Goal: Task Accomplishment & Management: Use online tool/utility

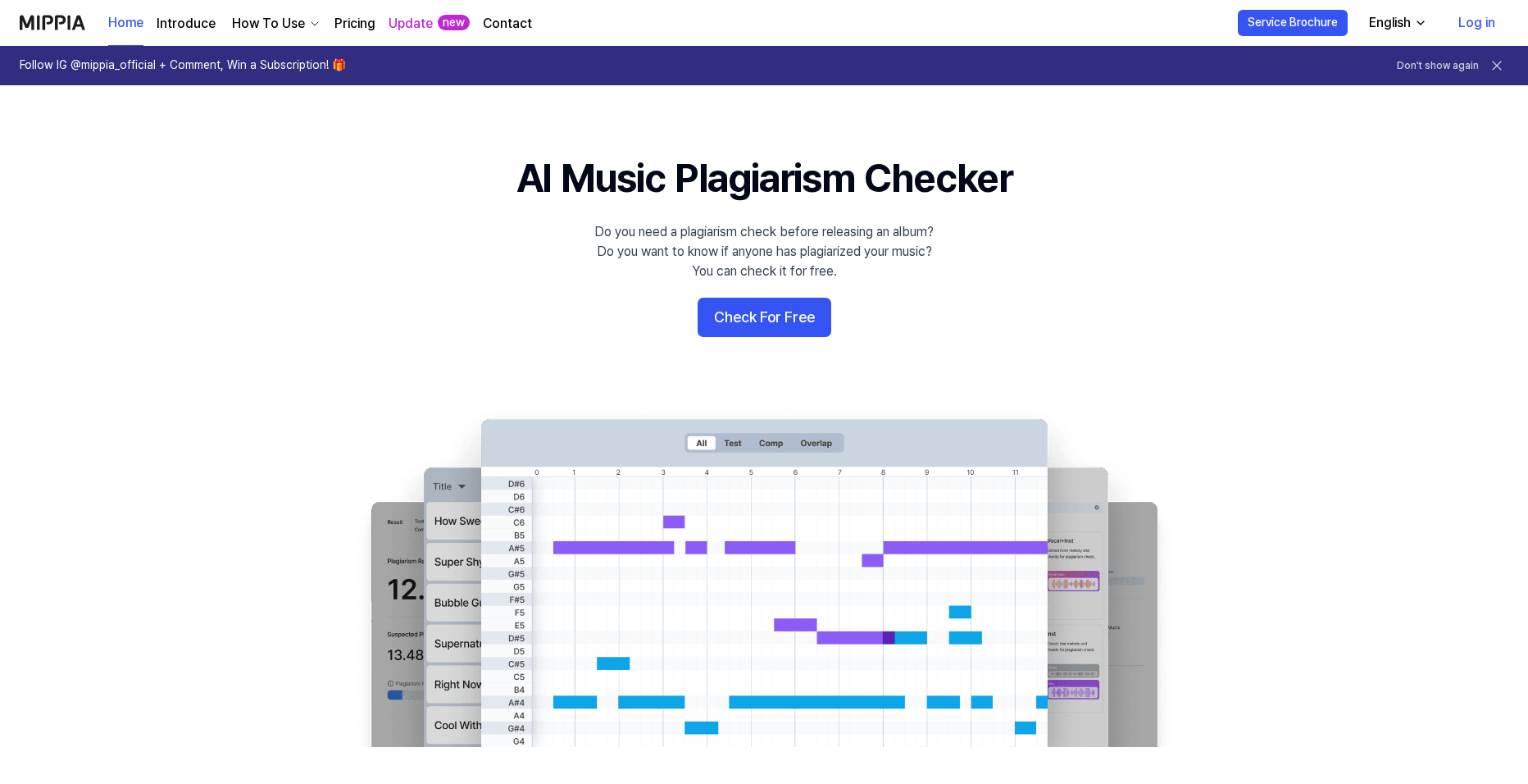
click at [764, 327] on button "Check For Free" at bounding box center [764, 318] width 133 height 39
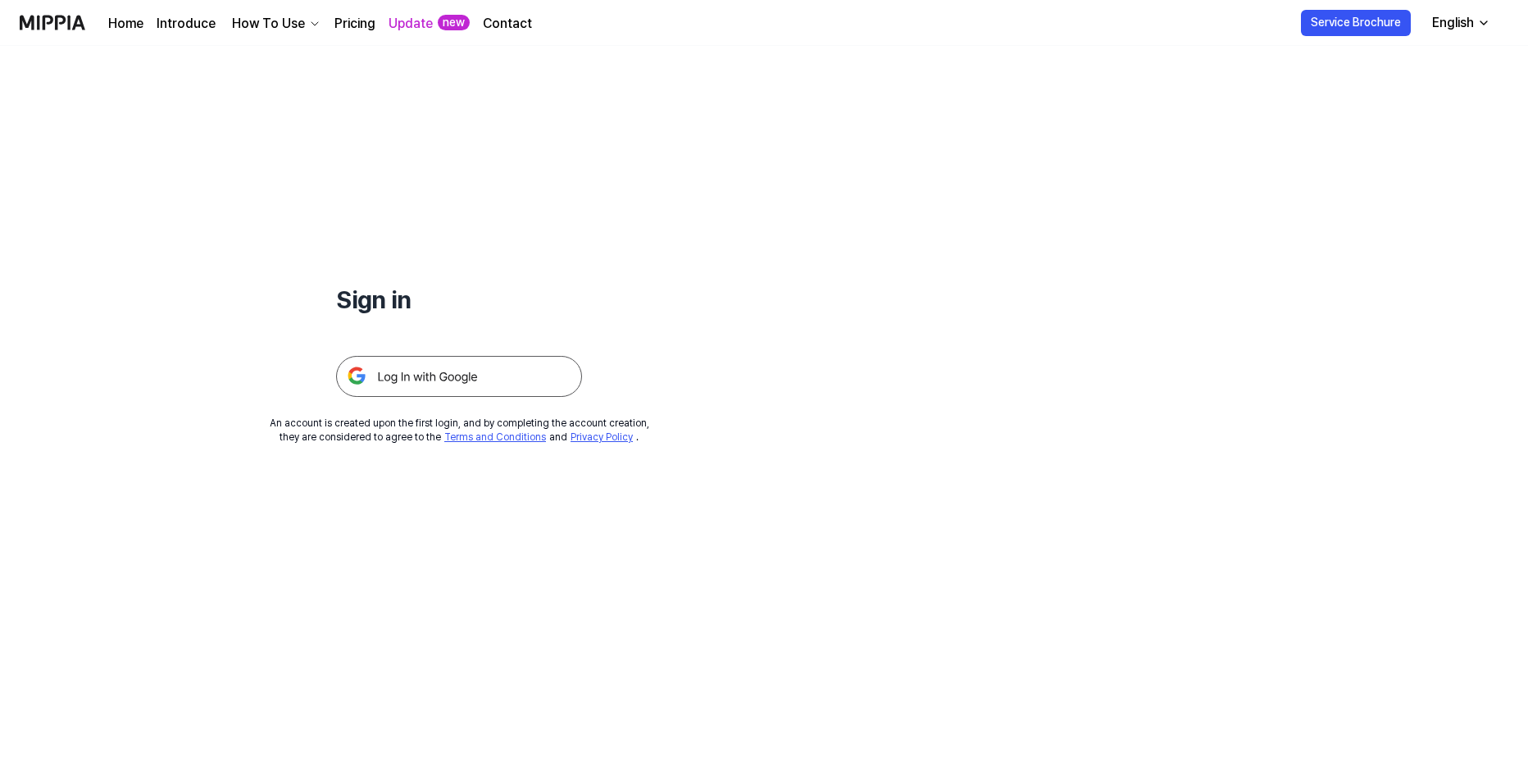
click at [468, 382] on img at bounding box center [459, 377] width 246 height 41
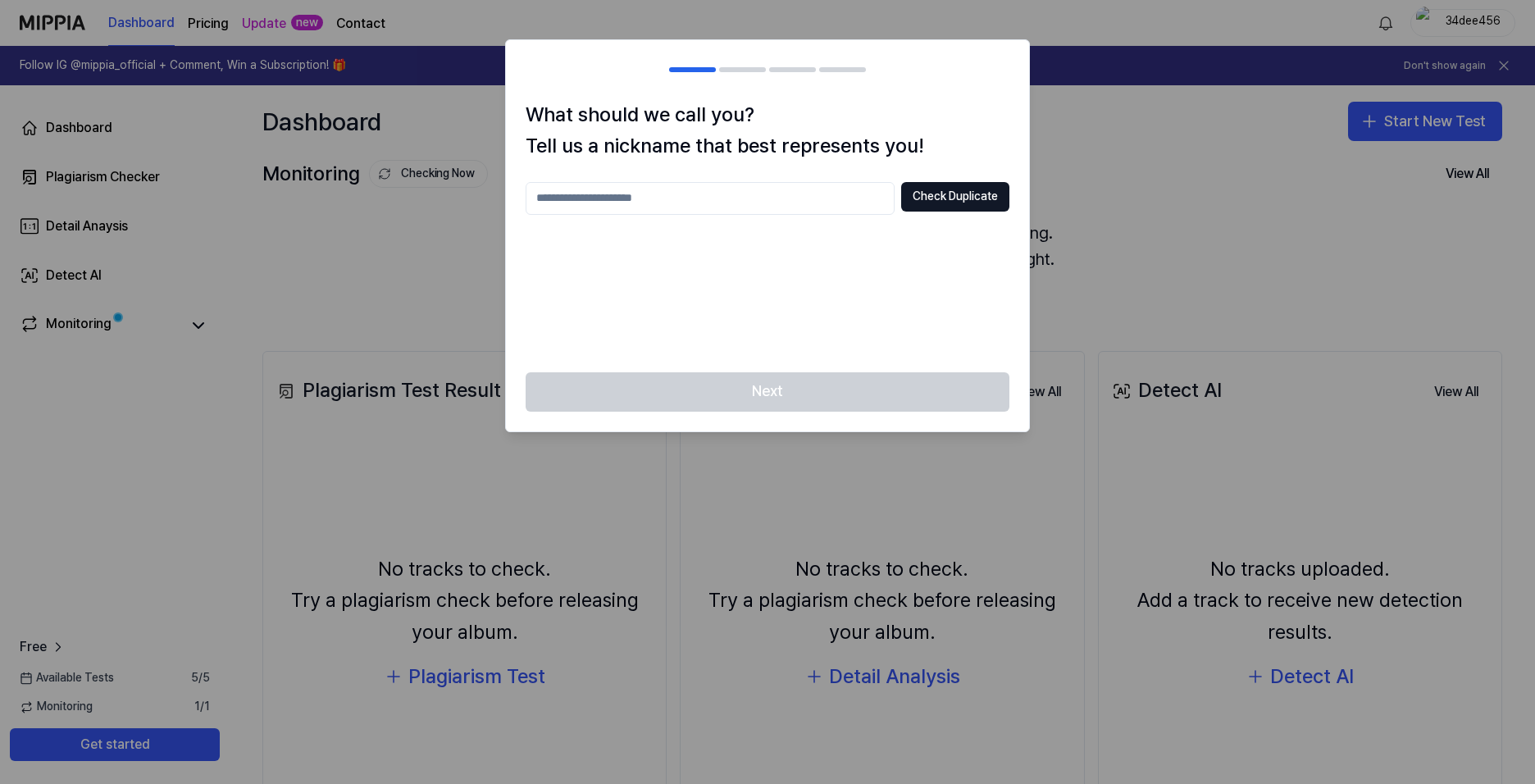
click at [632, 202] on input "text" at bounding box center [710, 198] width 369 height 33
type input "*"
click at [620, 196] on input "text" at bounding box center [710, 198] width 369 height 33
click at [711, 296] on div "**** Check Duplicate" at bounding box center [767, 267] width 483 height 171
drag, startPoint x: 600, startPoint y: 205, endPoint x: 422, endPoint y: 219, distance: 178.5
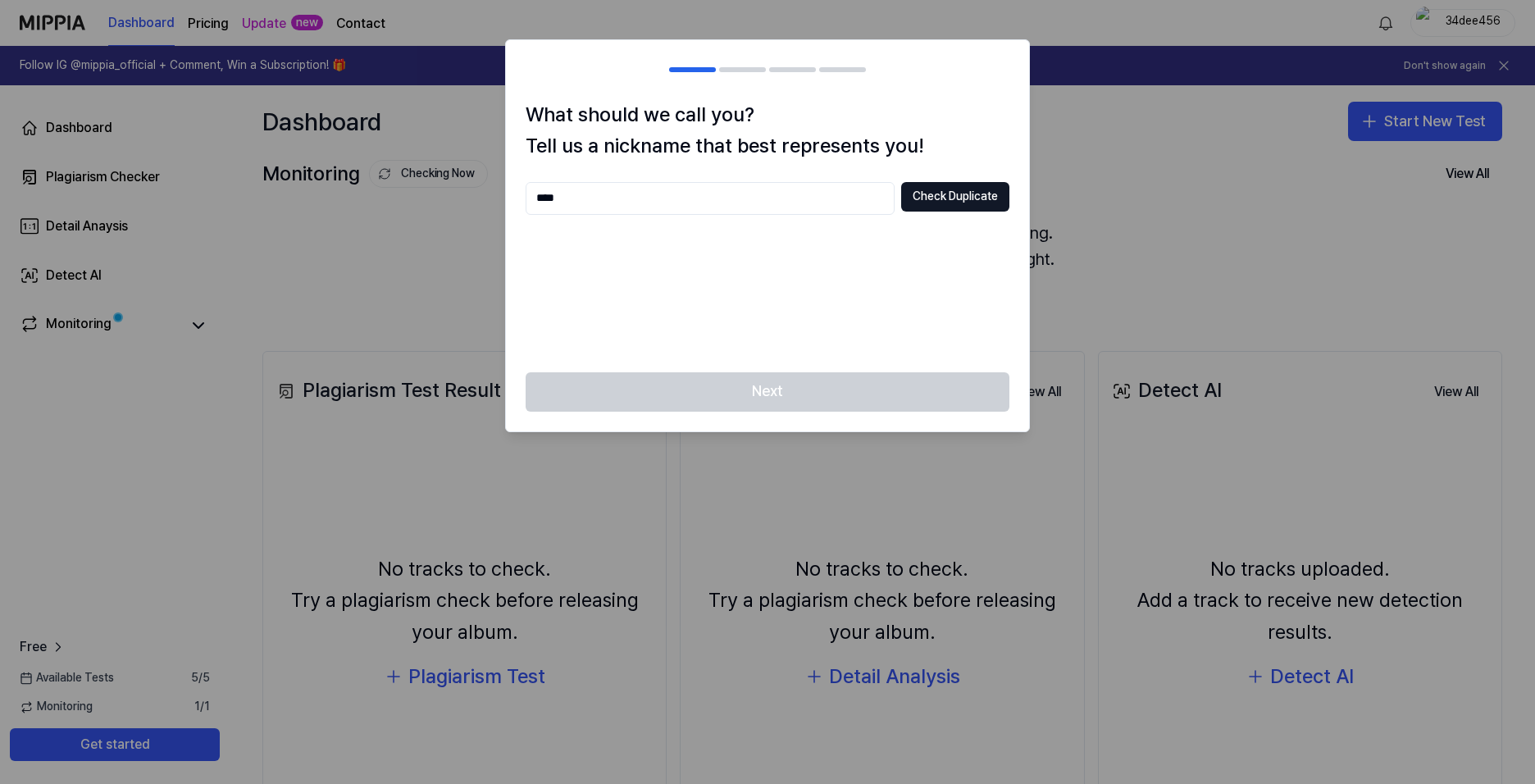
click at [423, 219] on body "Dashboard Pricing Update new Contact 34dee456 Follow IG @mippia_official + Comm…" at bounding box center [767, 392] width 1535 height 784
type input "******"
click at [740, 259] on div "****** Check Duplicate" at bounding box center [767, 267] width 483 height 171
click at [942, 201] on button "Check Duplicate" at bounding box center [955, 196] width 108 height 30
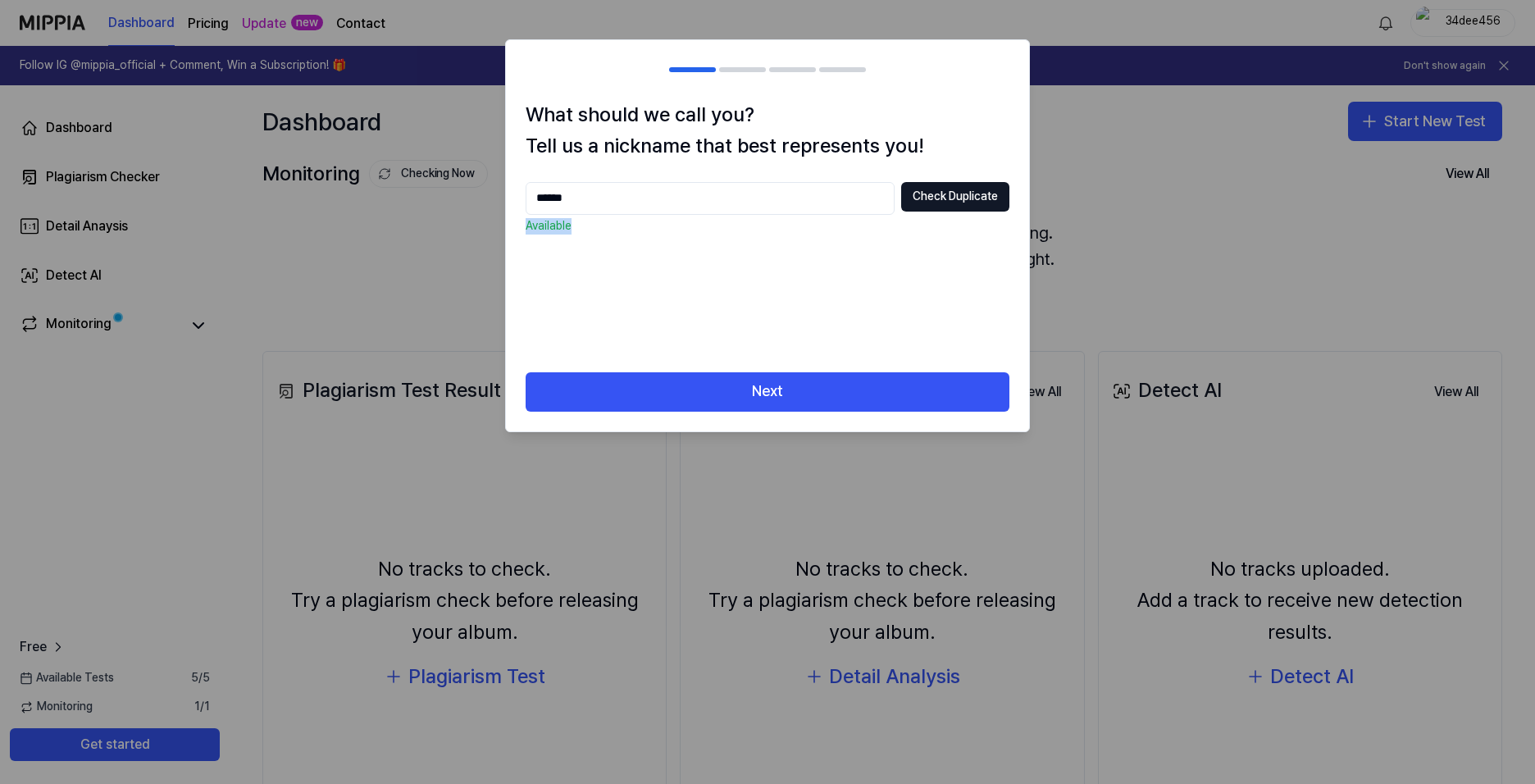
drag, startPoint x: 582, startPoint y: 230, endPoint x: 518, endPoint y: 228, distance: 64.0
click at [518, 228] on div "What should we call you? Tell us a nickname that best represents you! ****** Ch…" at bounding box center [767, 235] width 523 height 273
copy p "Available"
click at [649, 235] on div "****** Check Duplicate Available" at bounding box center [767, 267] width 483 height 171
click at [682, 157] on h1 "What should we call you? Tell us a nickname that best represents you!" at bounding box center [767, 131] width 483 height 64
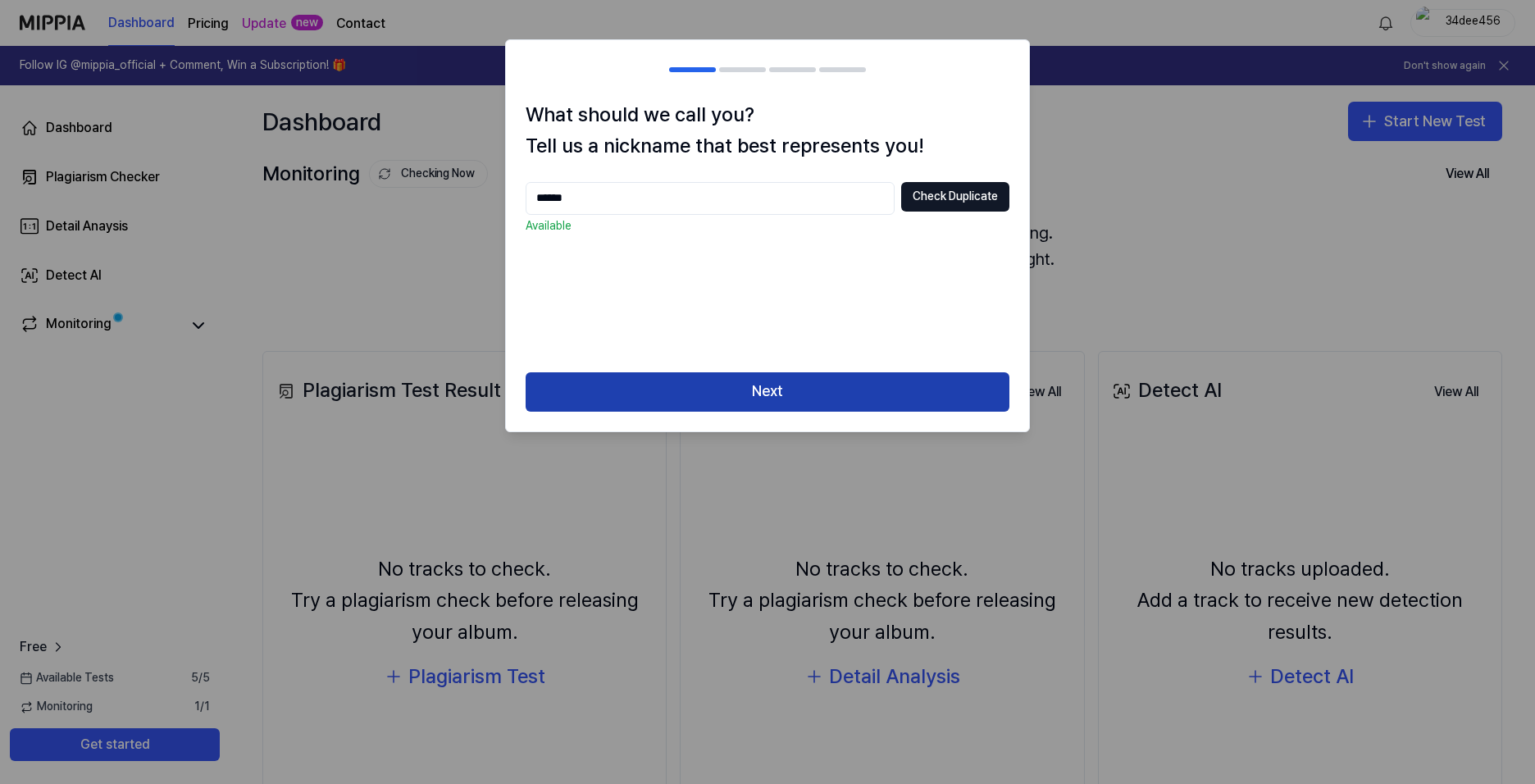
click at [751, 396] on button "Next" at bounding box center [767, 392] width 483 height 39
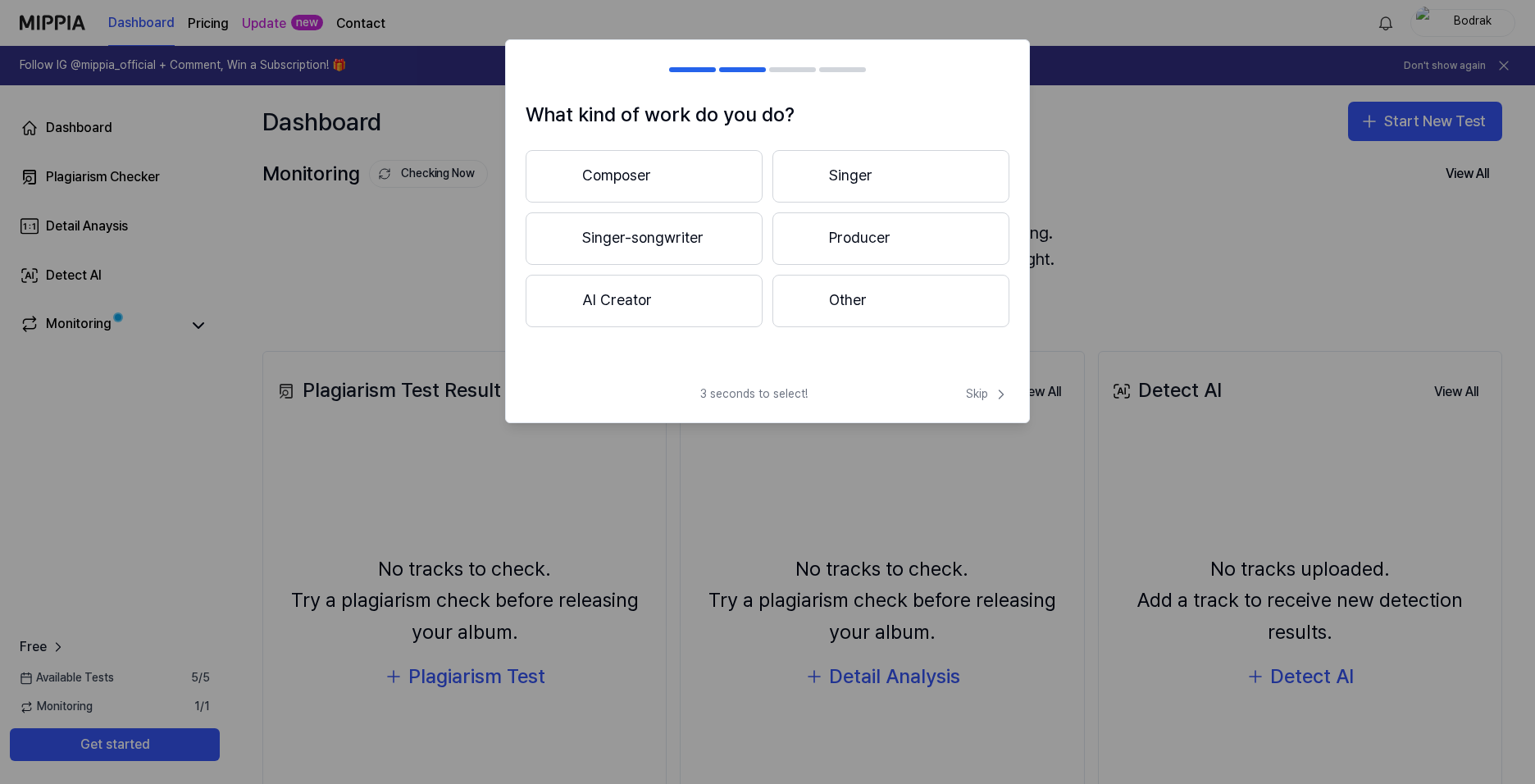
click at [835, 243] on button "Producer" at bounding box center [891, 238] width 237 height 53
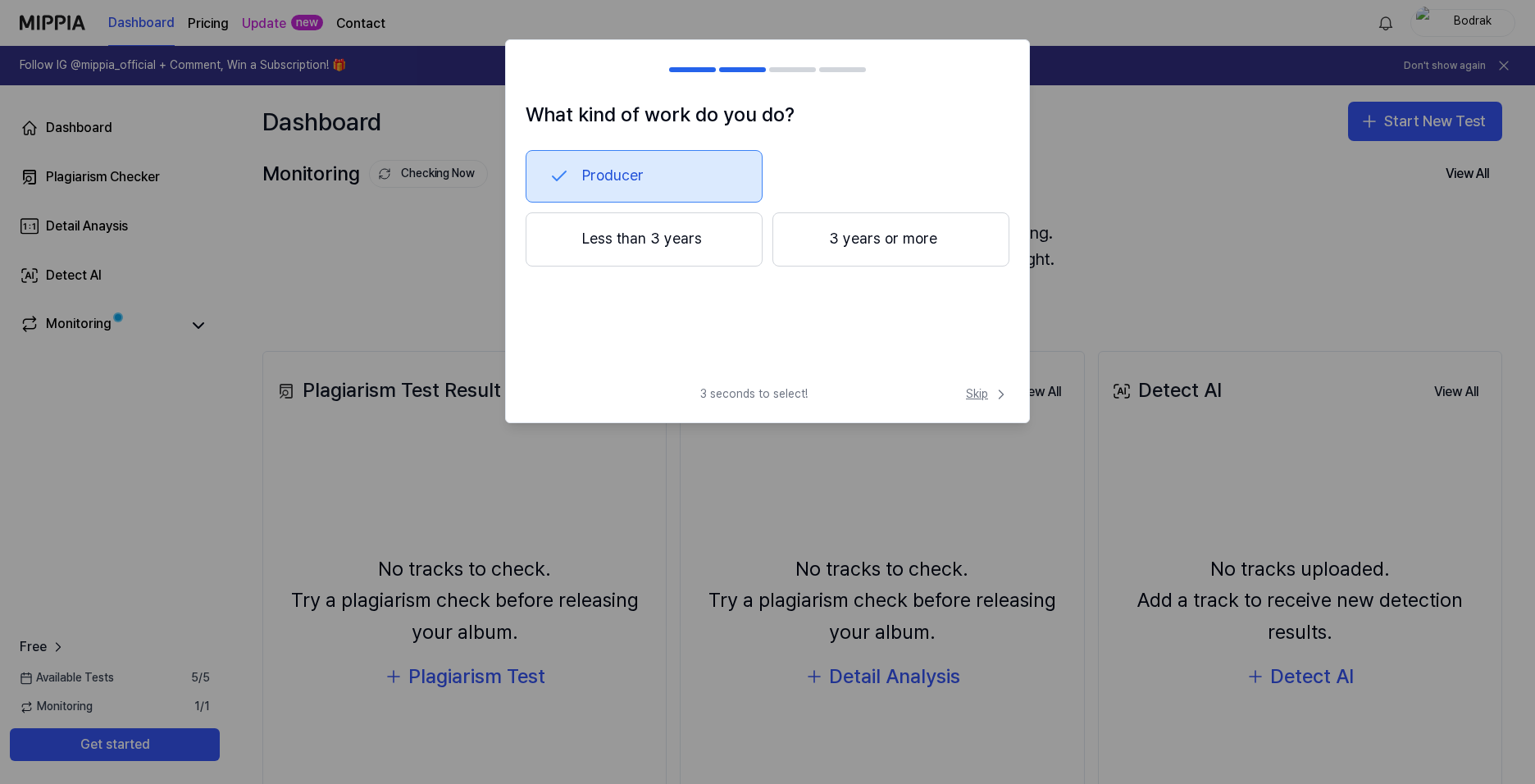
click at [990, 392] on span "Skip" at bounding box center [987, 394] width 44 height 16
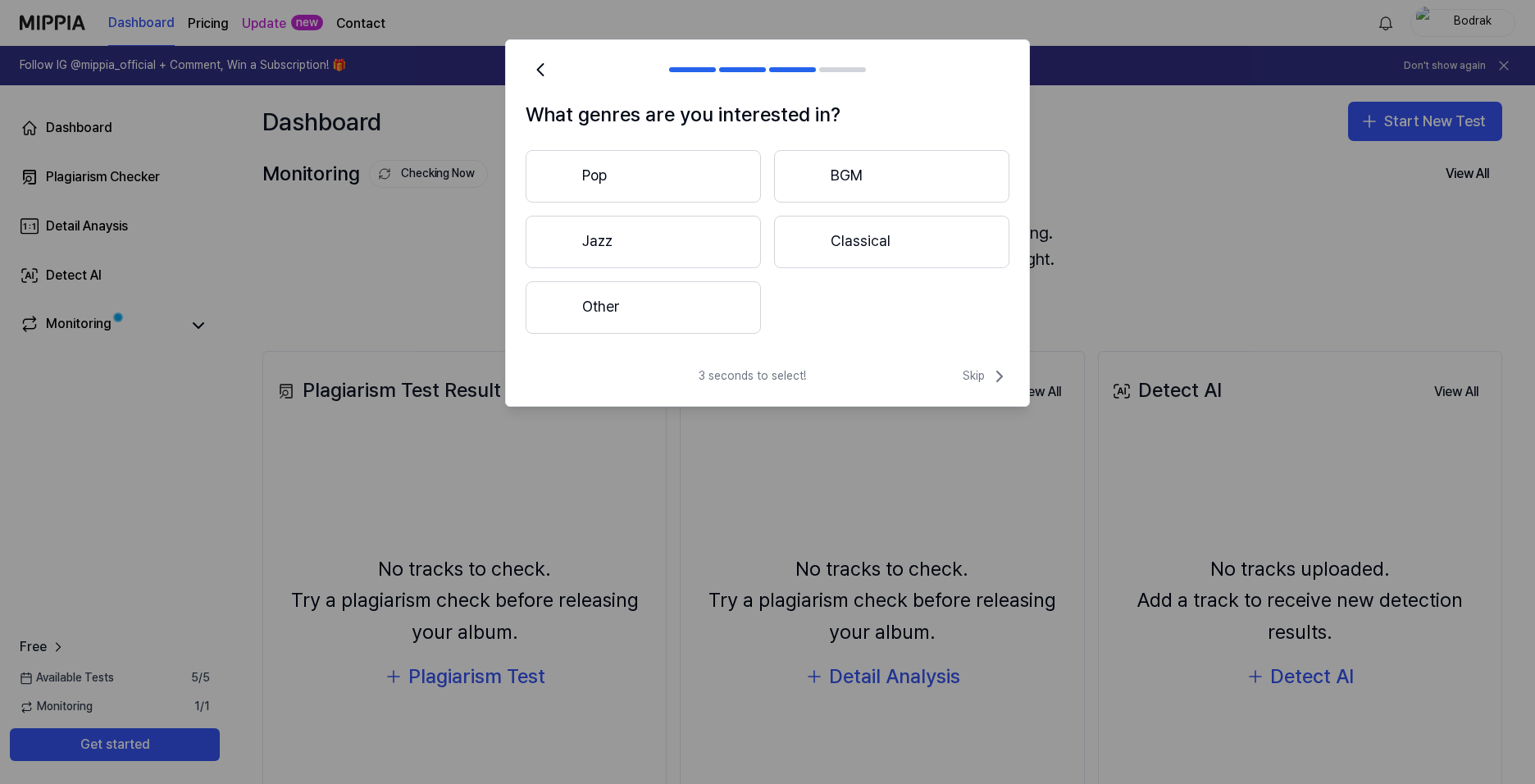
click at [677, 316] on button "Other" at bounding box center [643, 307] width 235 height 53
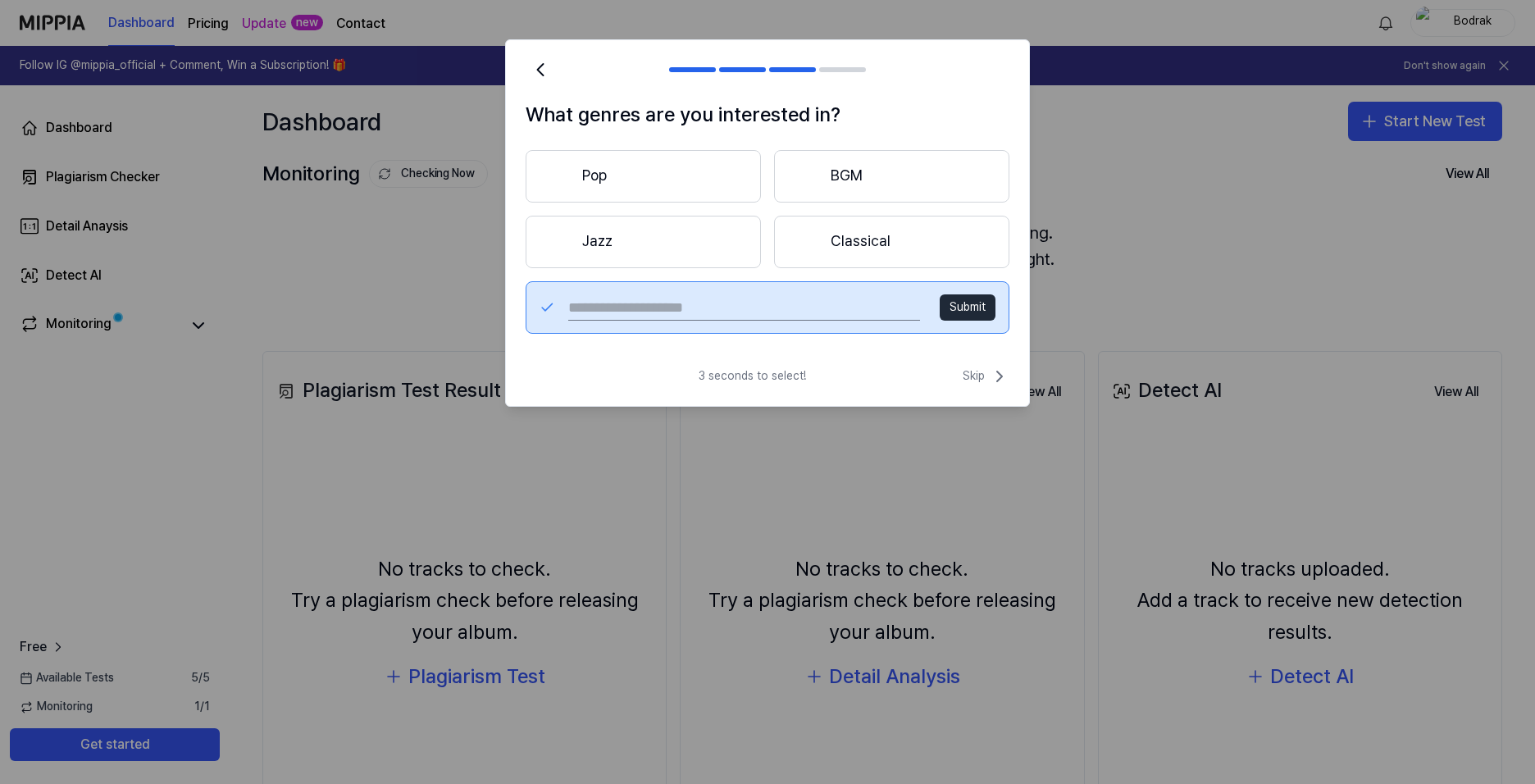
click at [688, 314] on input "text" at bounding box center [744, 307] width 352 height 26
type input "*********"
click at [928, 375] on div "3 seconds to select! Skip" at bounding box center [767, 386] width 523 height 39
click at [978, 306] on button "Submit" at bounding box center [968, 307] width 55 height 26
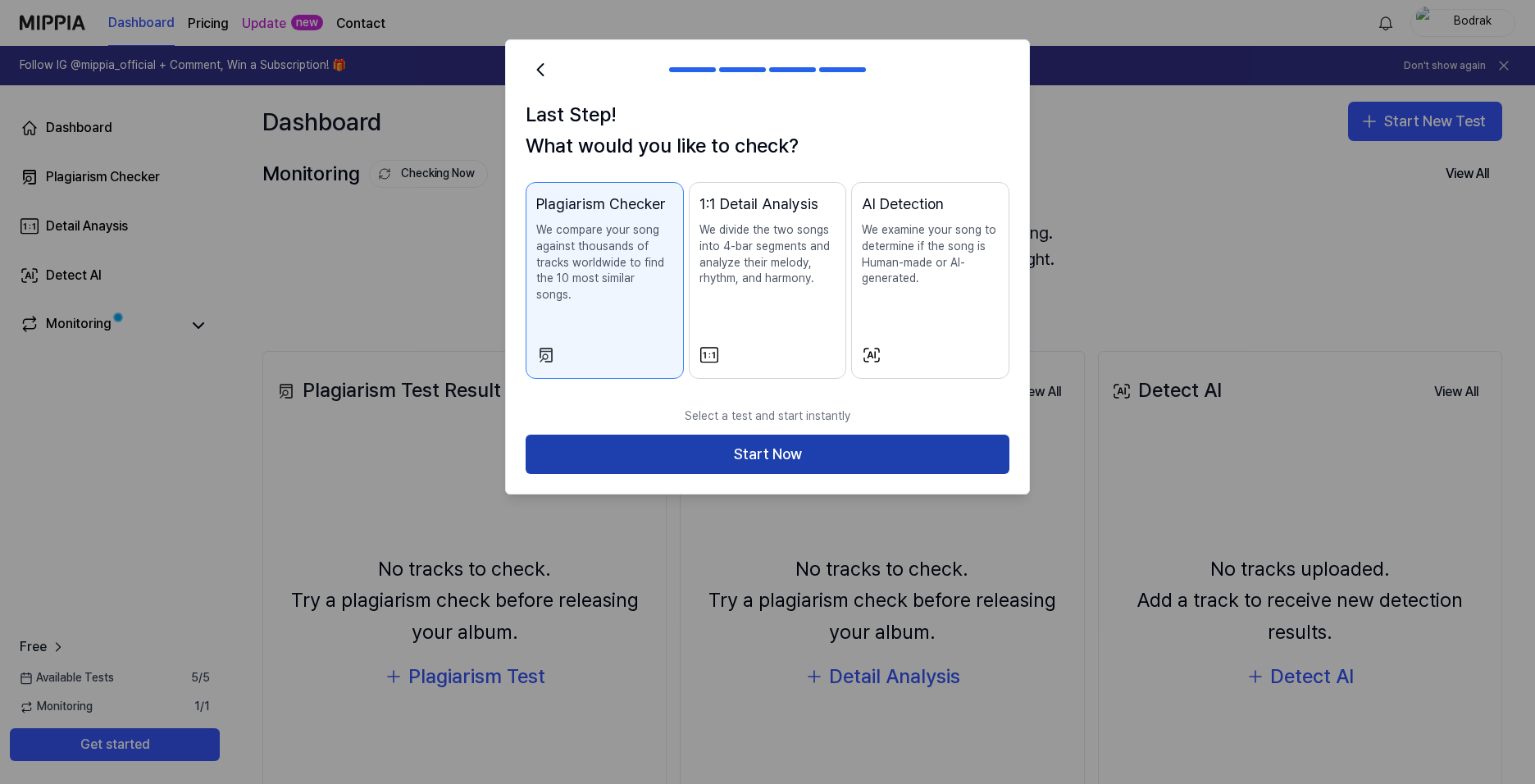
click at [748, 441] on button "Start Now" at bounding box center [767, 454] width 483 height 39
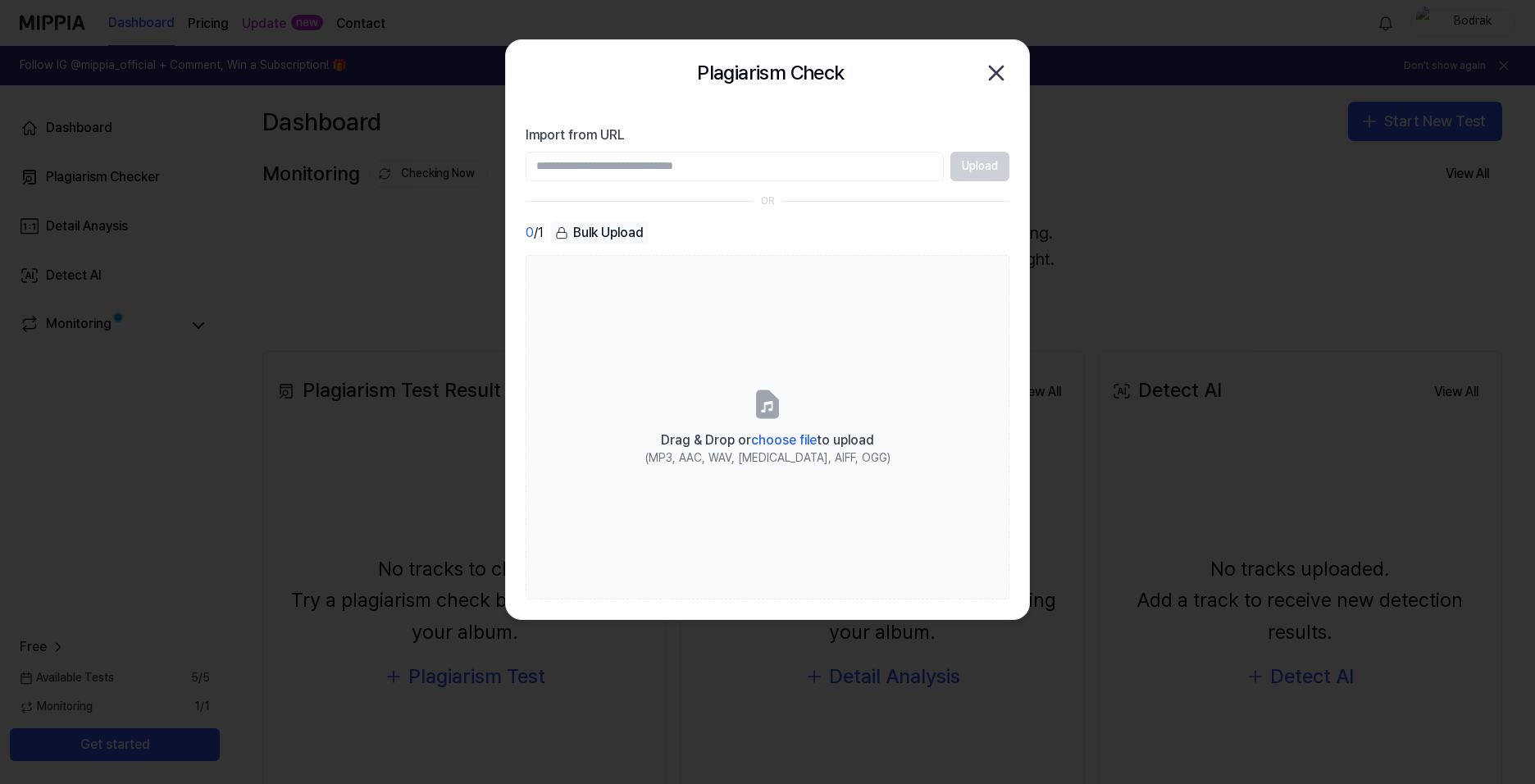
click at [994, 78] on icon "button" at bounding box center [995, 72] width 26 height 26
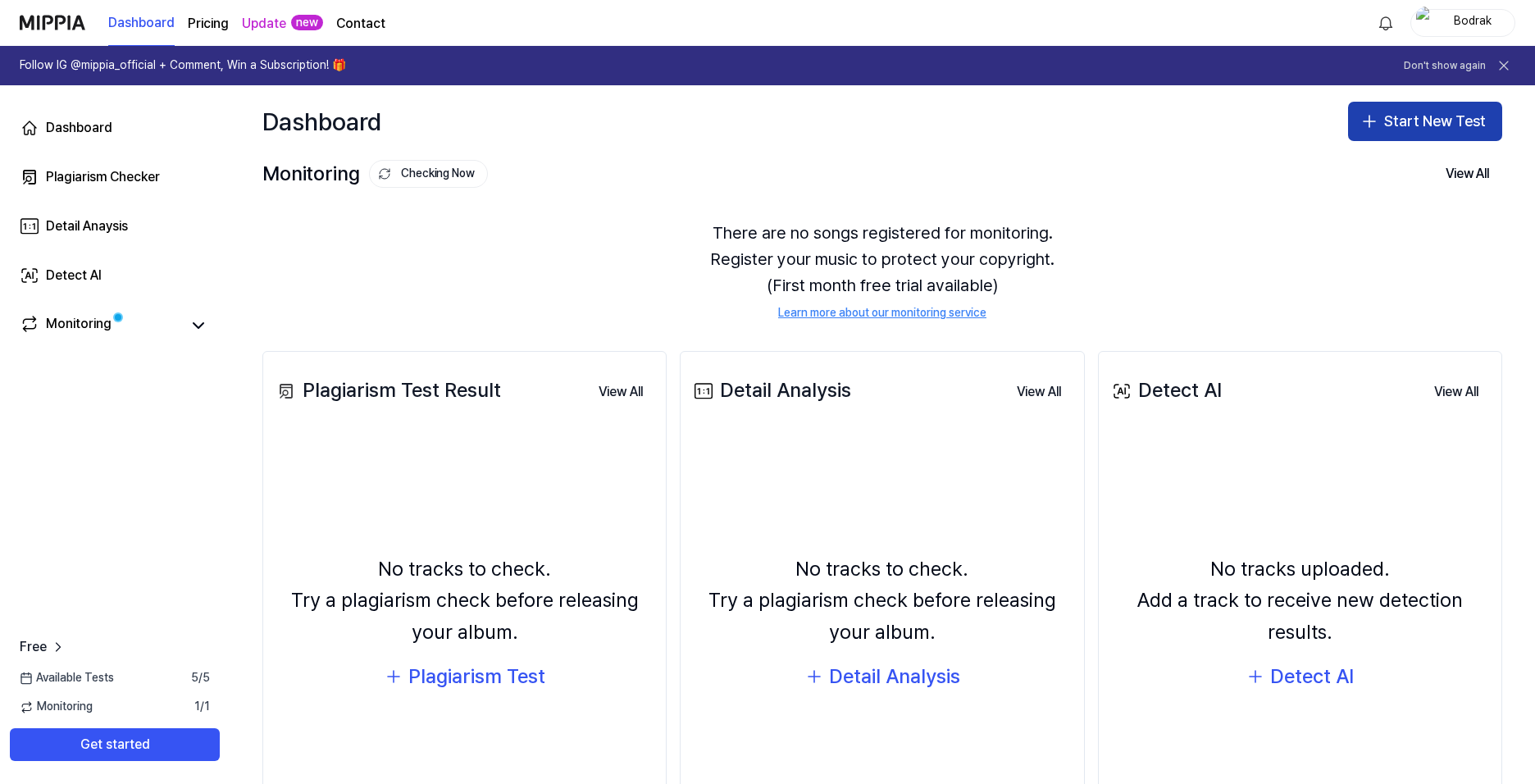
click at [1370, 130] on icon "button" at bounding box center [1369, 122] width 20 height 20
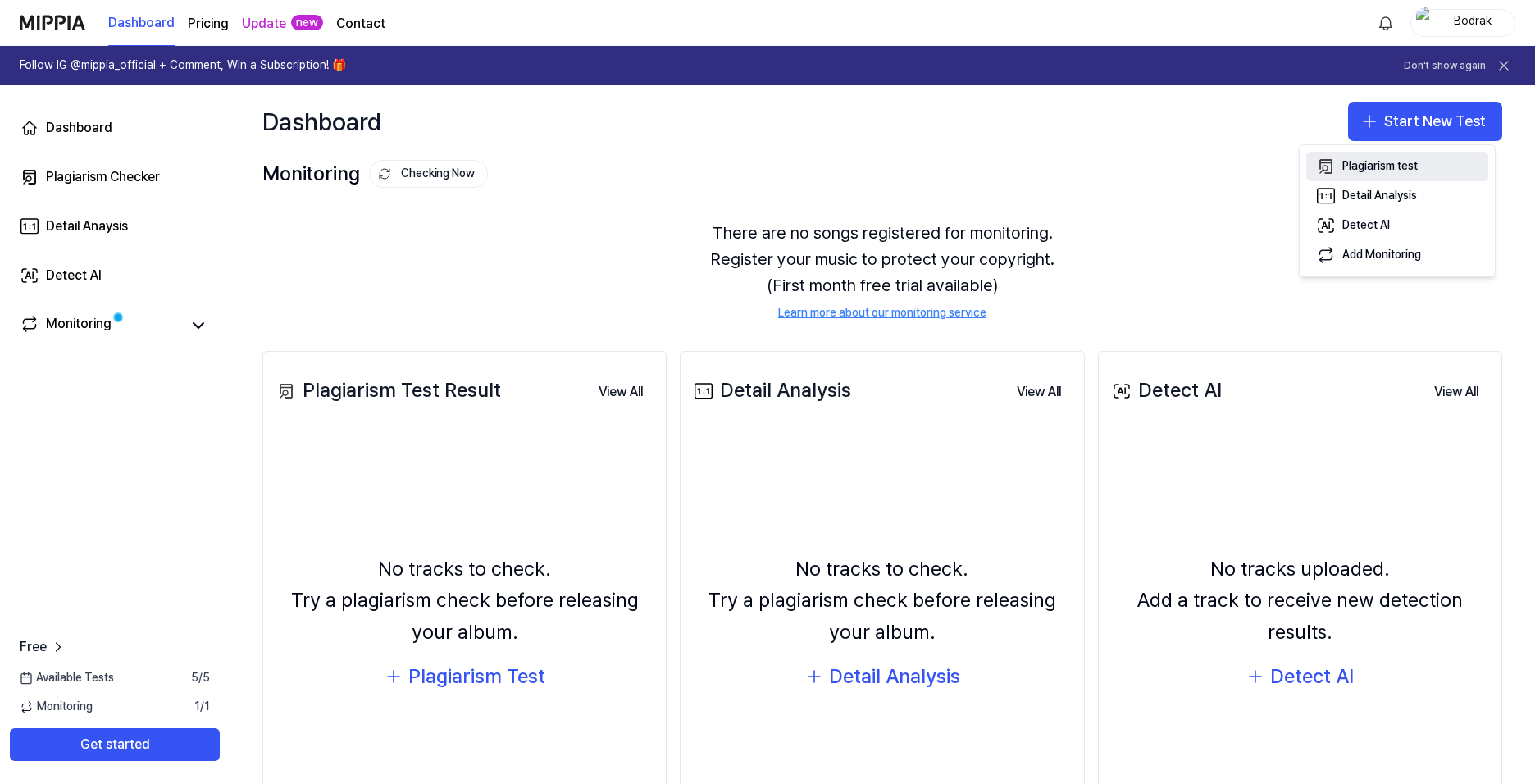
click at [1385, 169] on div "Plagiarism test" at bounding box center [1380, 166] width 75 height 16
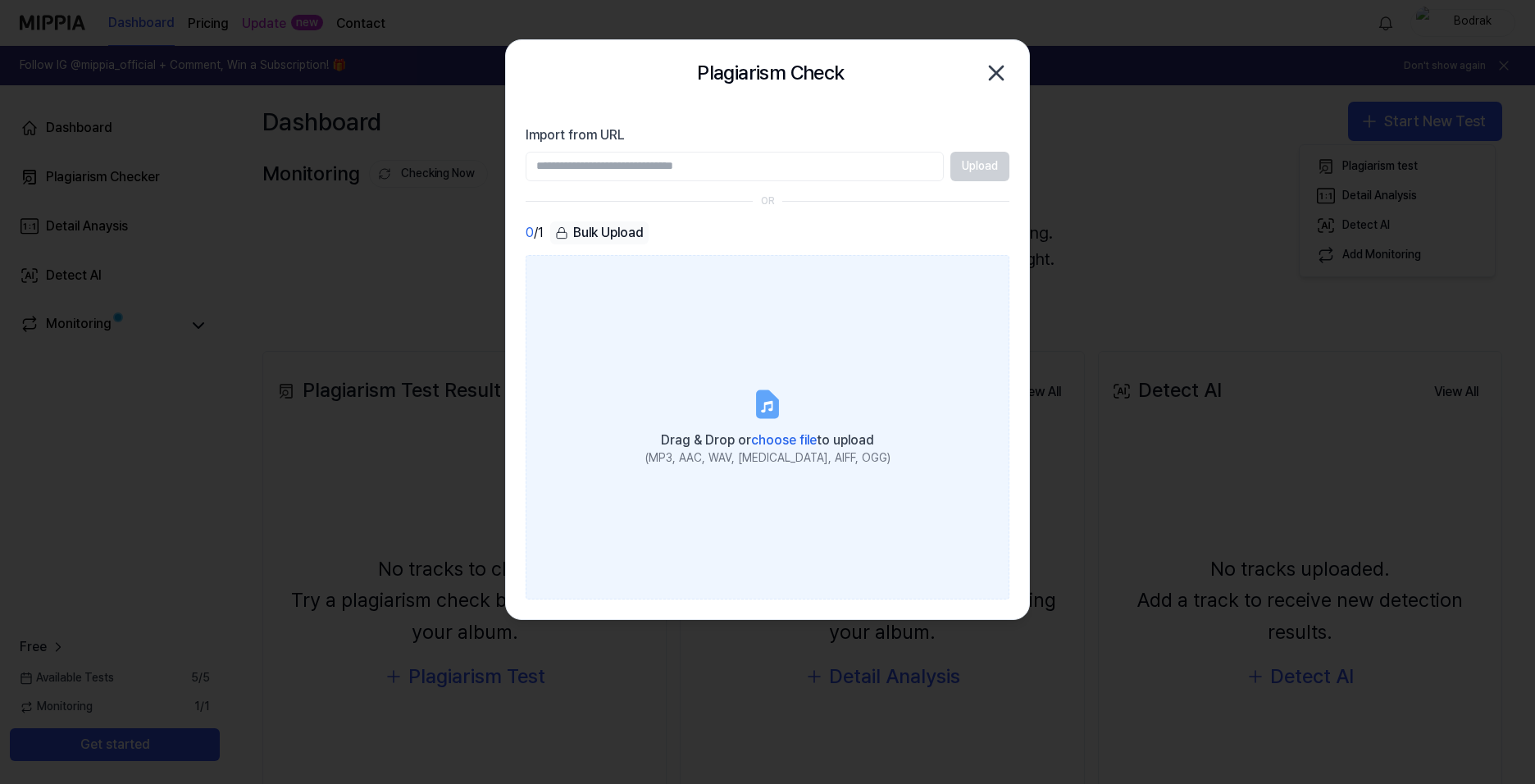
click at [776, 414] on icon at bounding box center [767, 404] width 20 height 25
click at [0, 0] on input "Drag & Drop or choose file to upload (MP3, AAC, WAV, FLAC, AIFF, OGG)" at bounding box center [0, 0] width 0 height 0
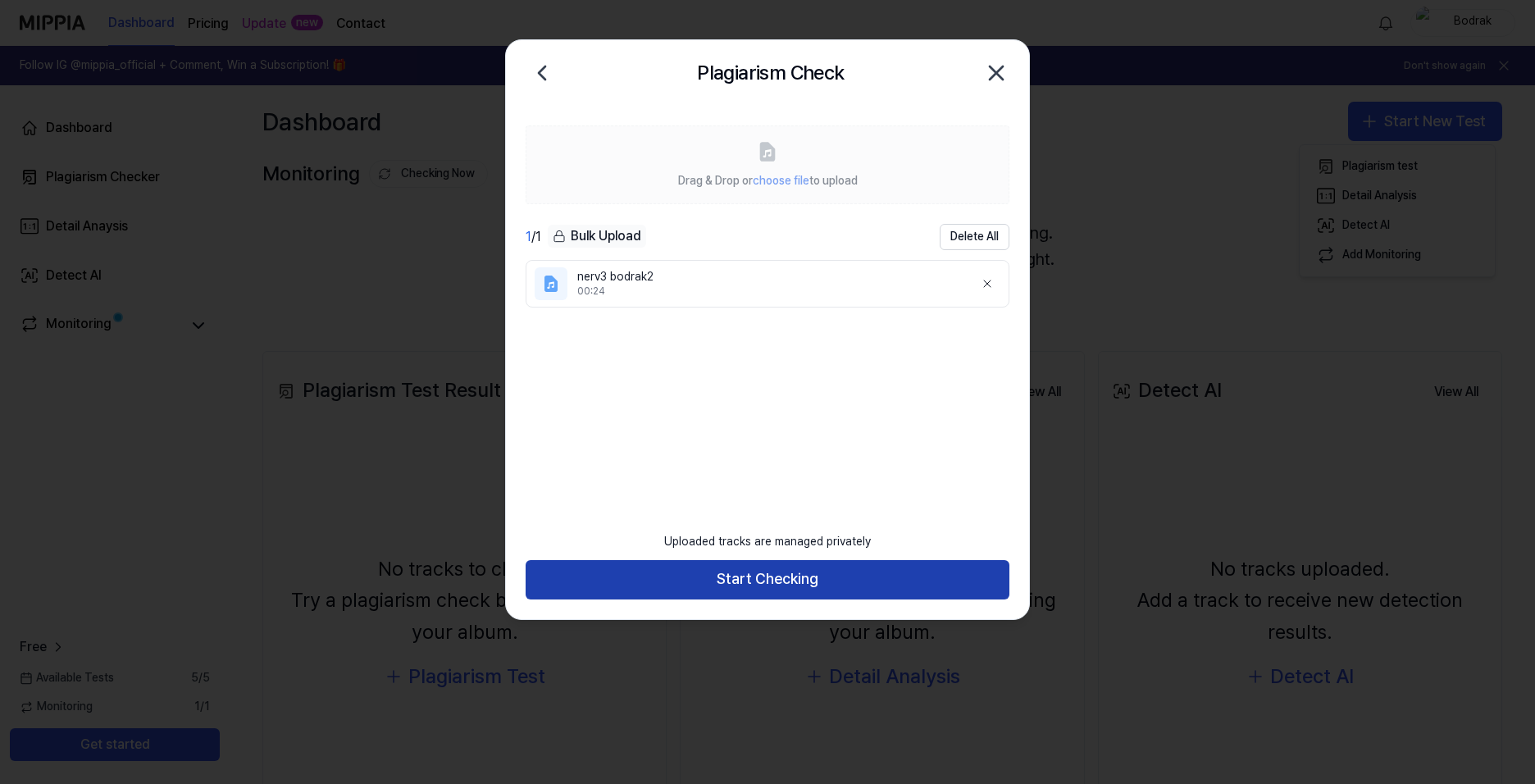
click at [761, 580] on button "Start Checking" at bounding box center [767, 580] width 483 height 39
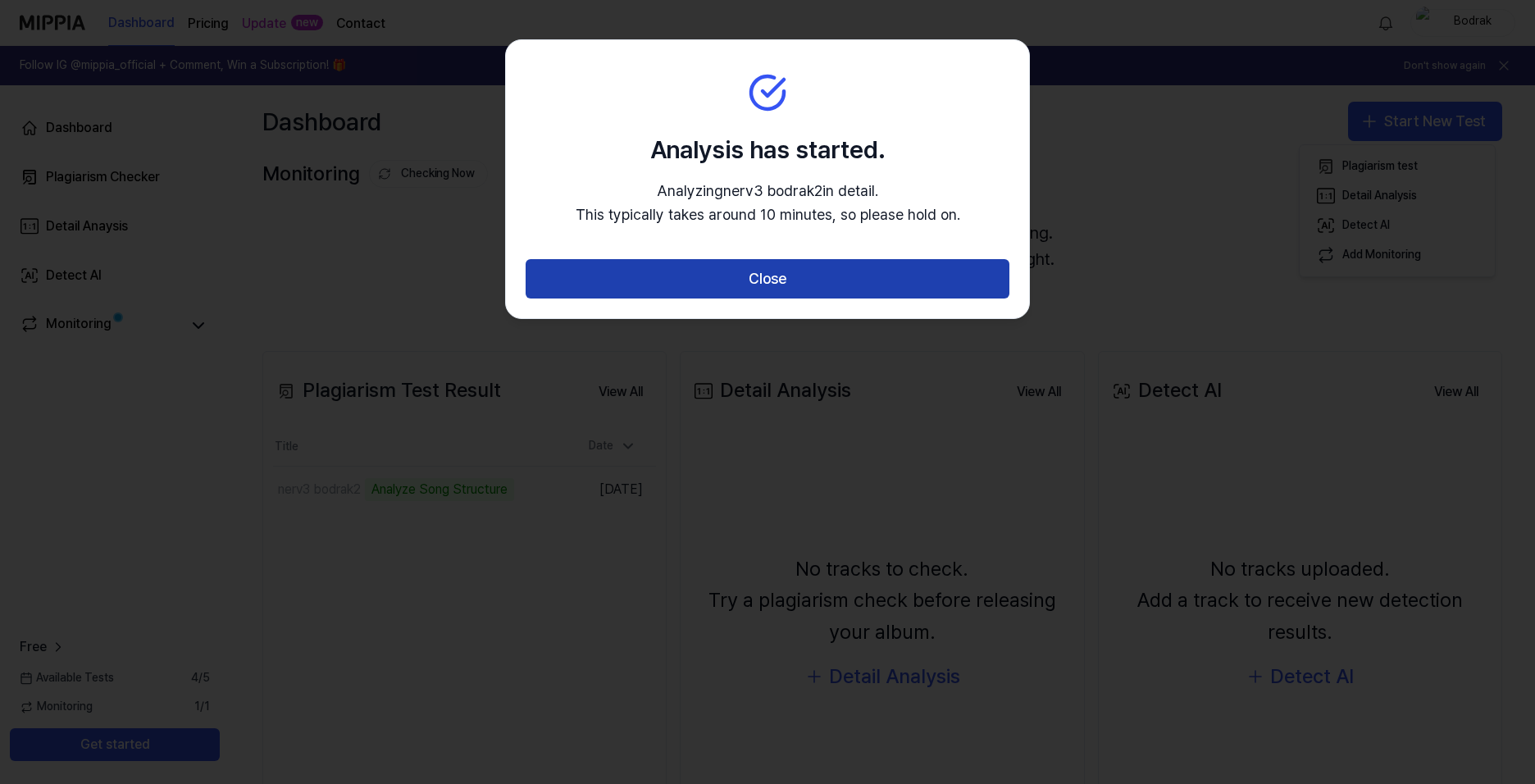
click at [728, 278] on button "Close" at bounding box center [767, 278] width 483 height 39
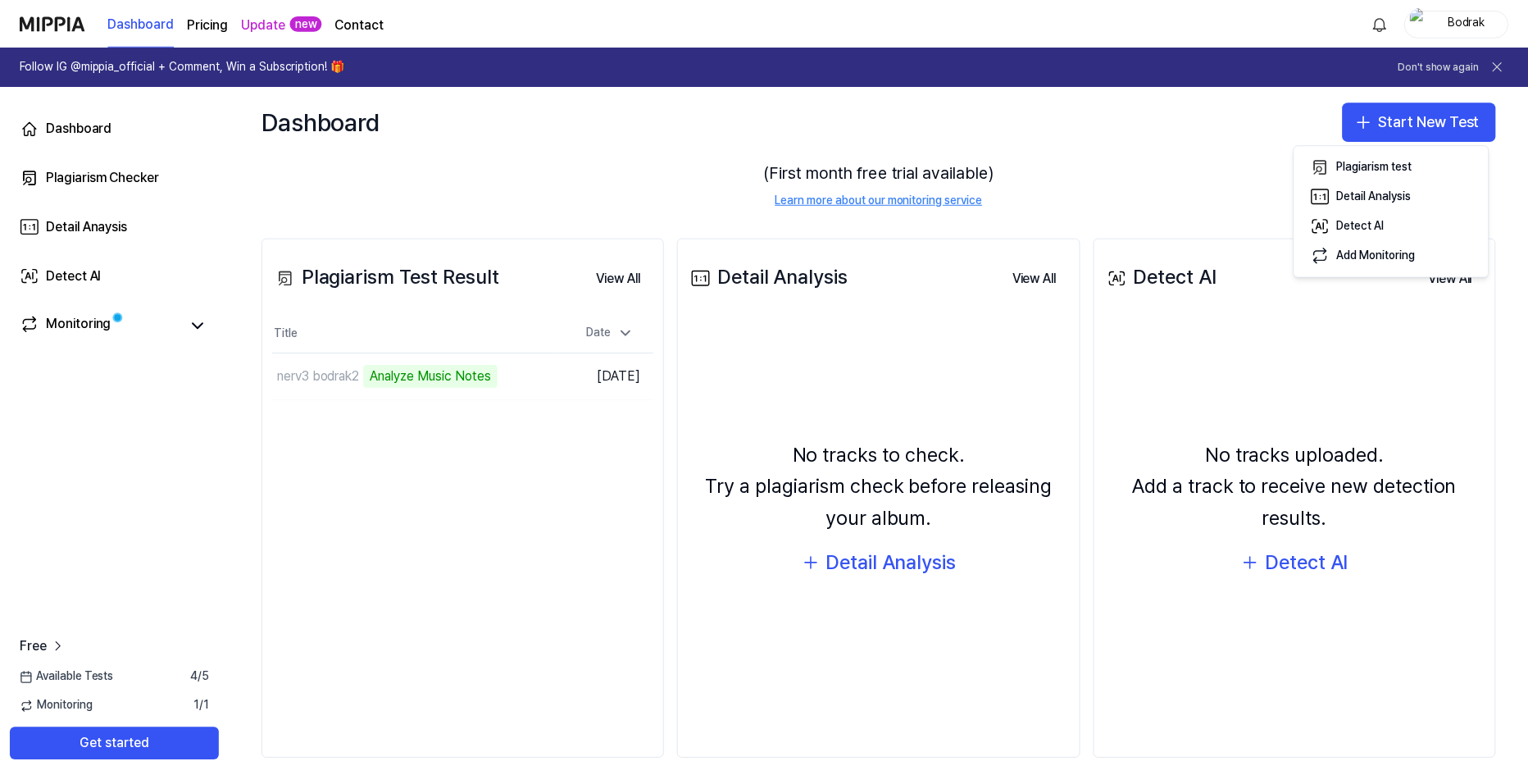
scroll to position [122, 0]
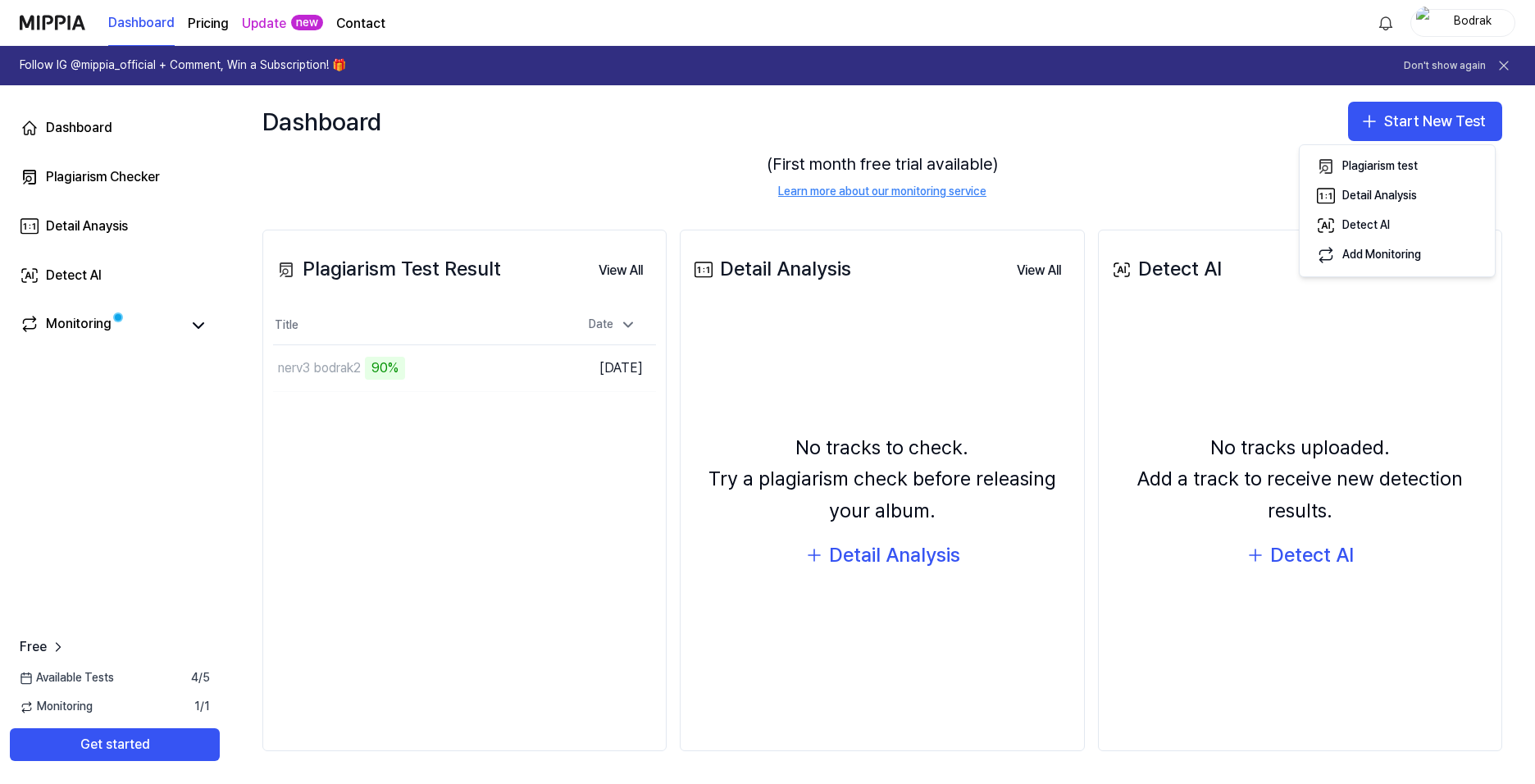
click at [191, 434] on div "Dashboard Plagiarism Checker Detail Anaysis Detect AI Monitoring Free Available…" at bounding box center [115, 434] width 229 height 698
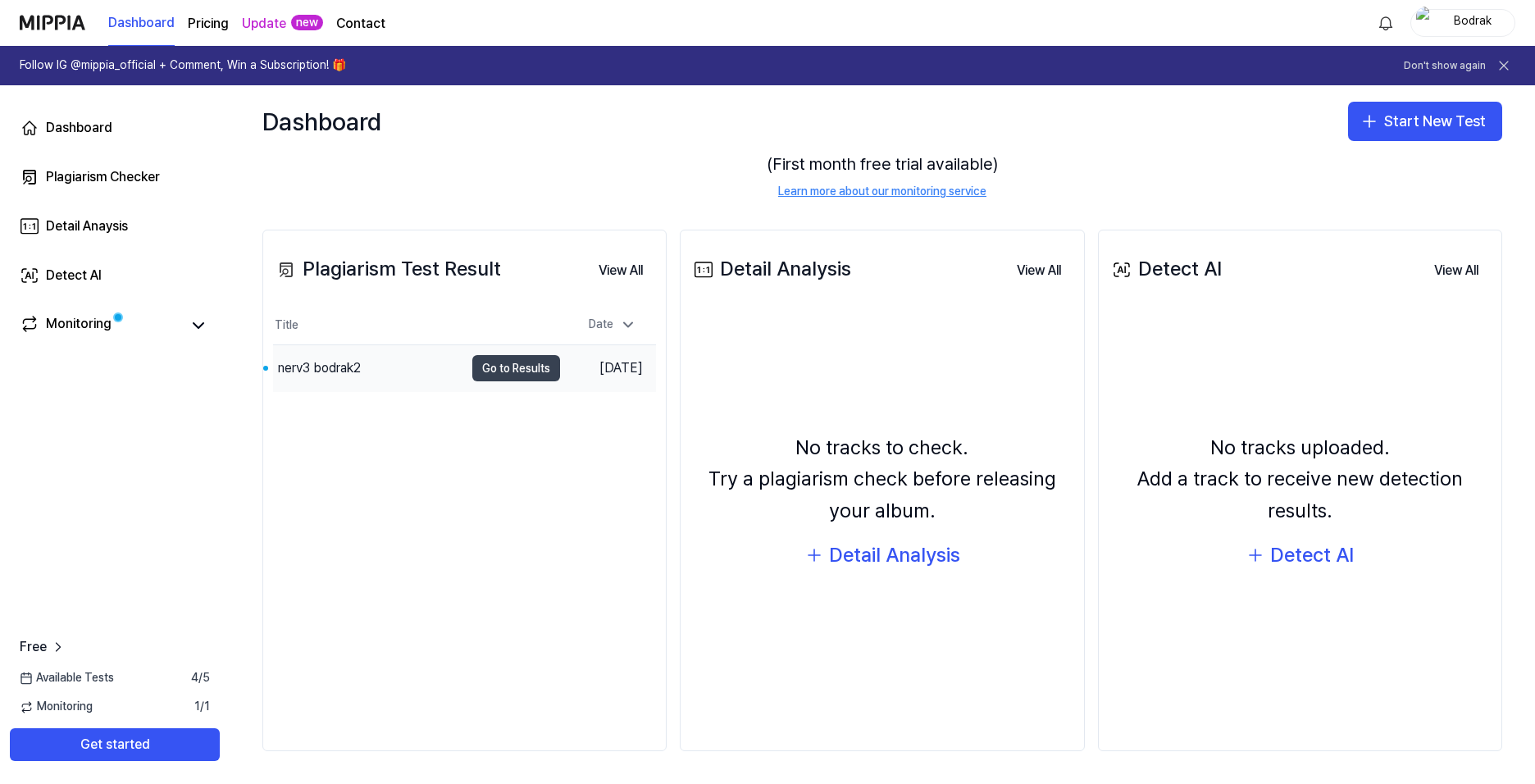
click at [513, 367] on button "Go to Results" at bounding box center [516, 368] width 88 height 26
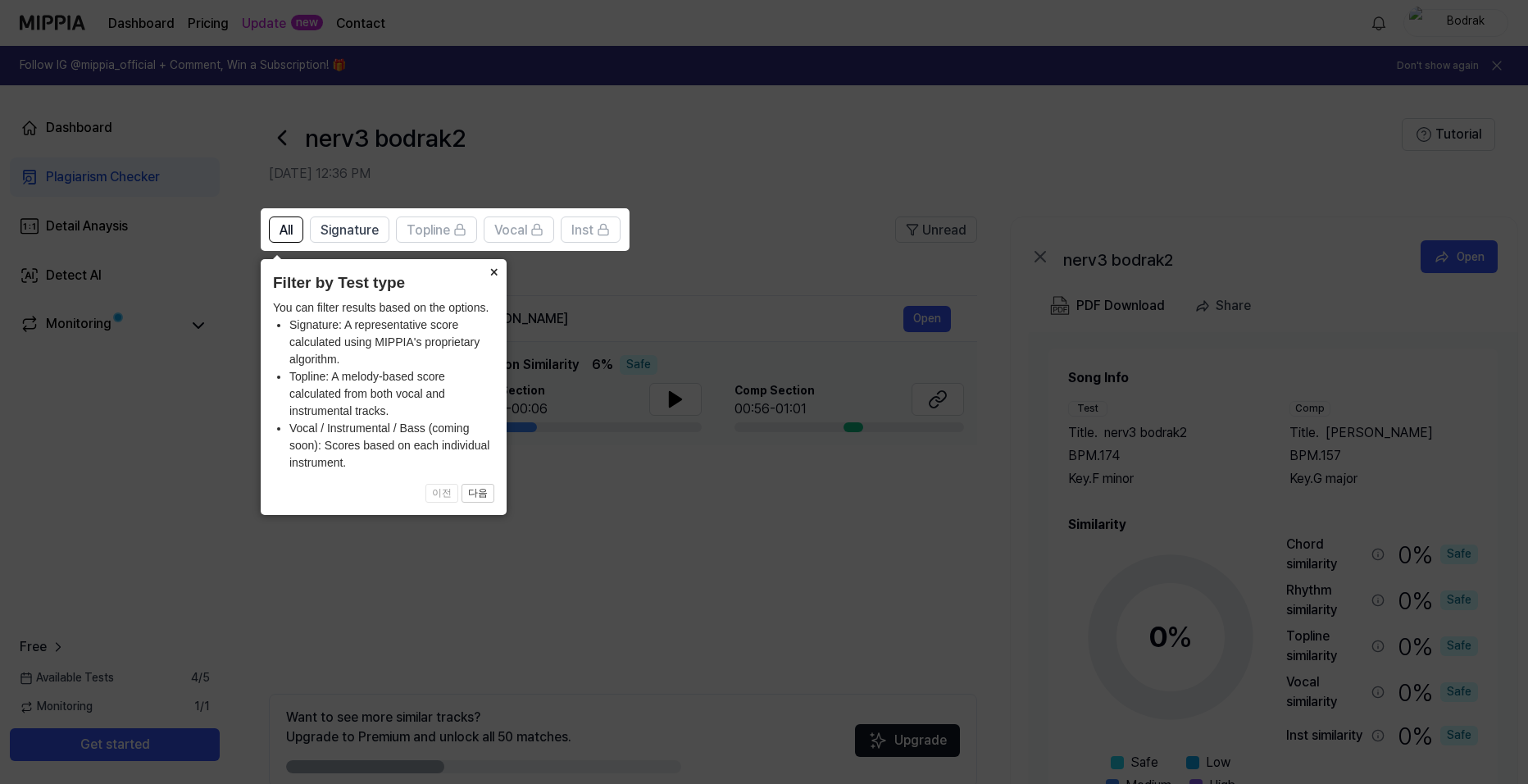
click at [494, 267] on button "×" at bounding box center [493, 270] width 26 height 23
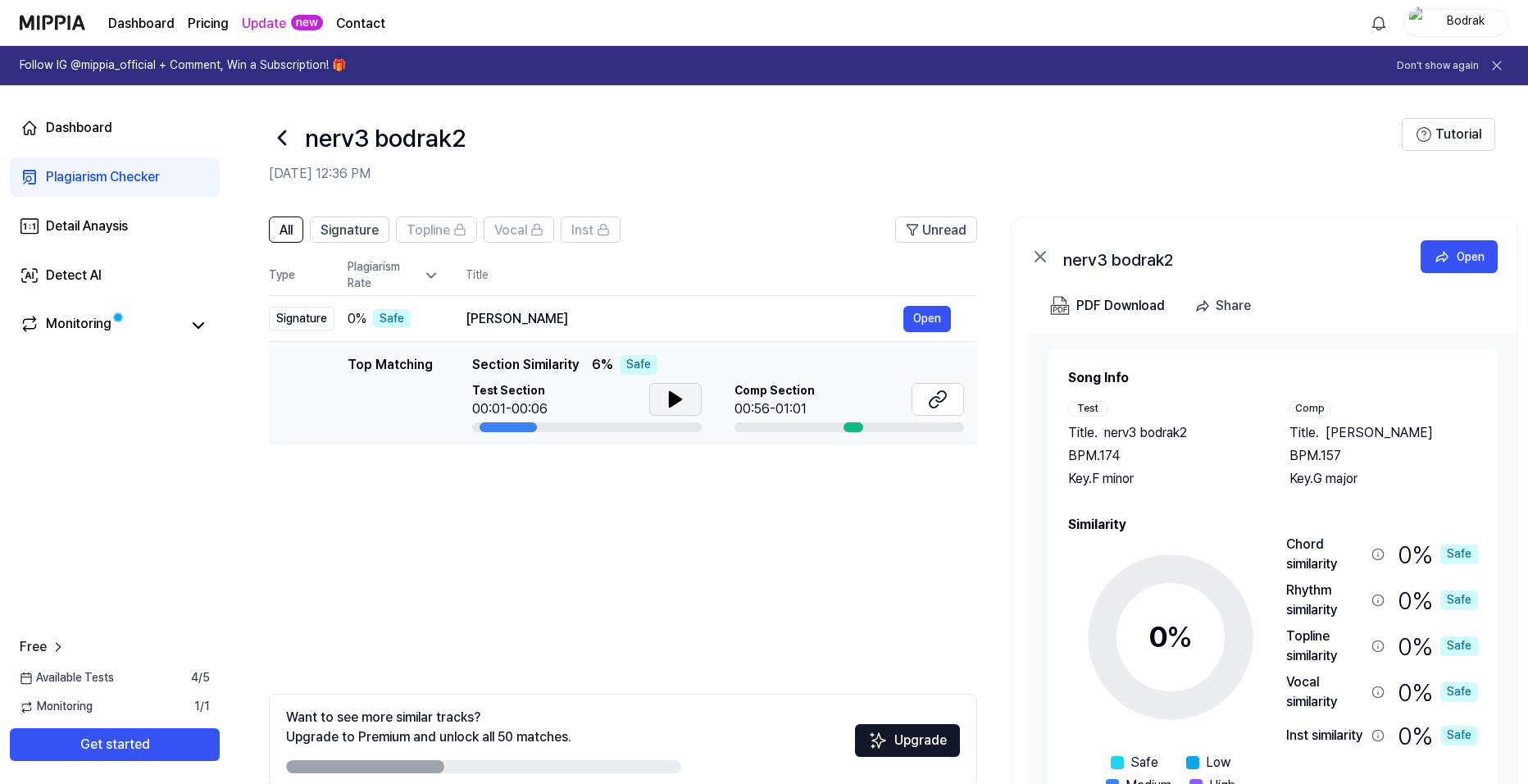
click at [670, 398] on icon at bounding box center [675, 399] width 12 height 14
click at [678, 403] on icon at bounding box center [679, 399] width 4 height 13
drag, startPoint x: 513, startPoint y: 428, endPoint x: 575, endPoint y: 423, distance: 62.2
click at [576, 423] on div at bounding box center [587, 427] width 229 height 10
drag, startPoint x: 518, startPoint y: 423, endPoint x: 610, endPoint y: 429, distance: 92.2
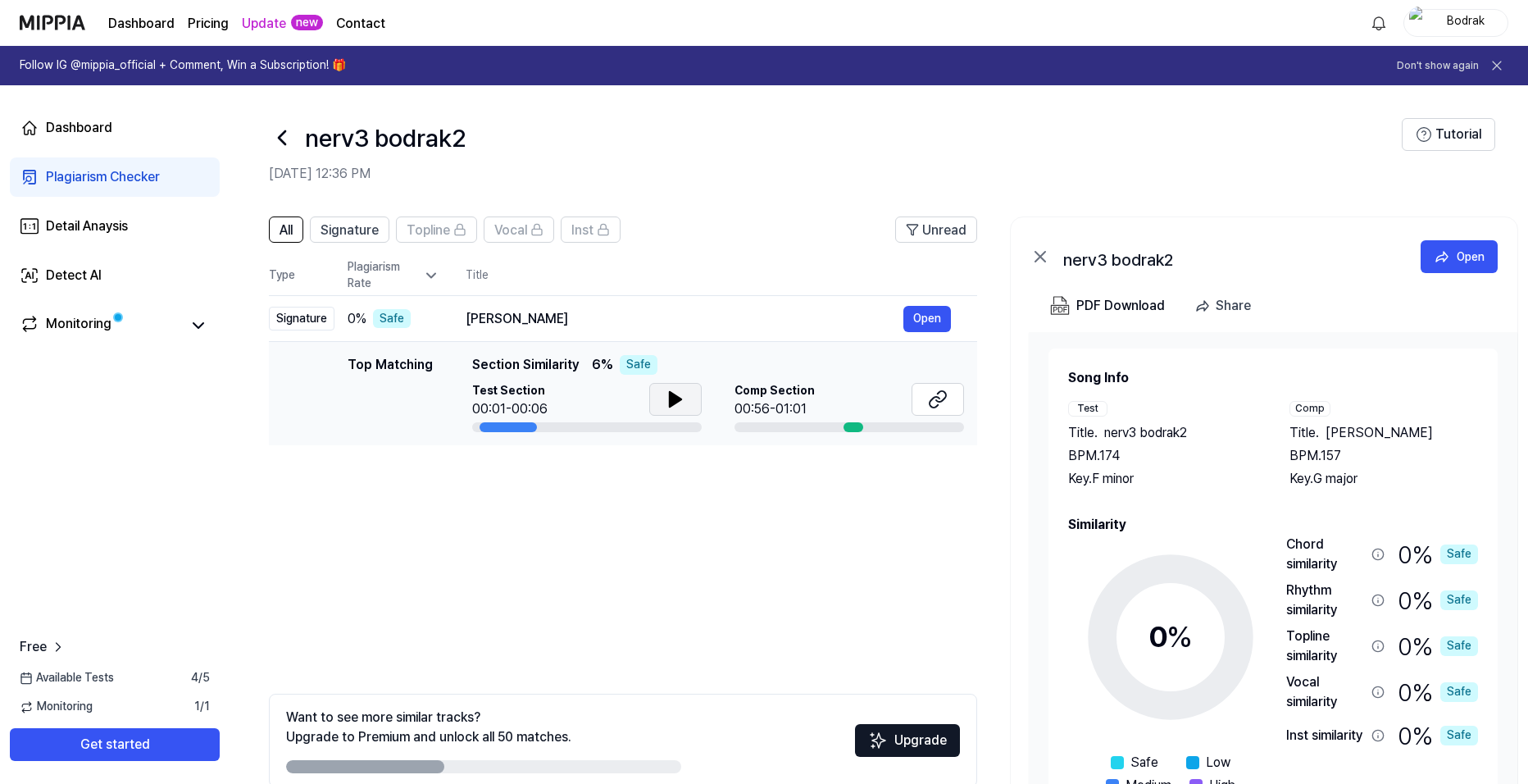
click at [603, 431] on div at bounding box center [587, 427] width 229 height 10
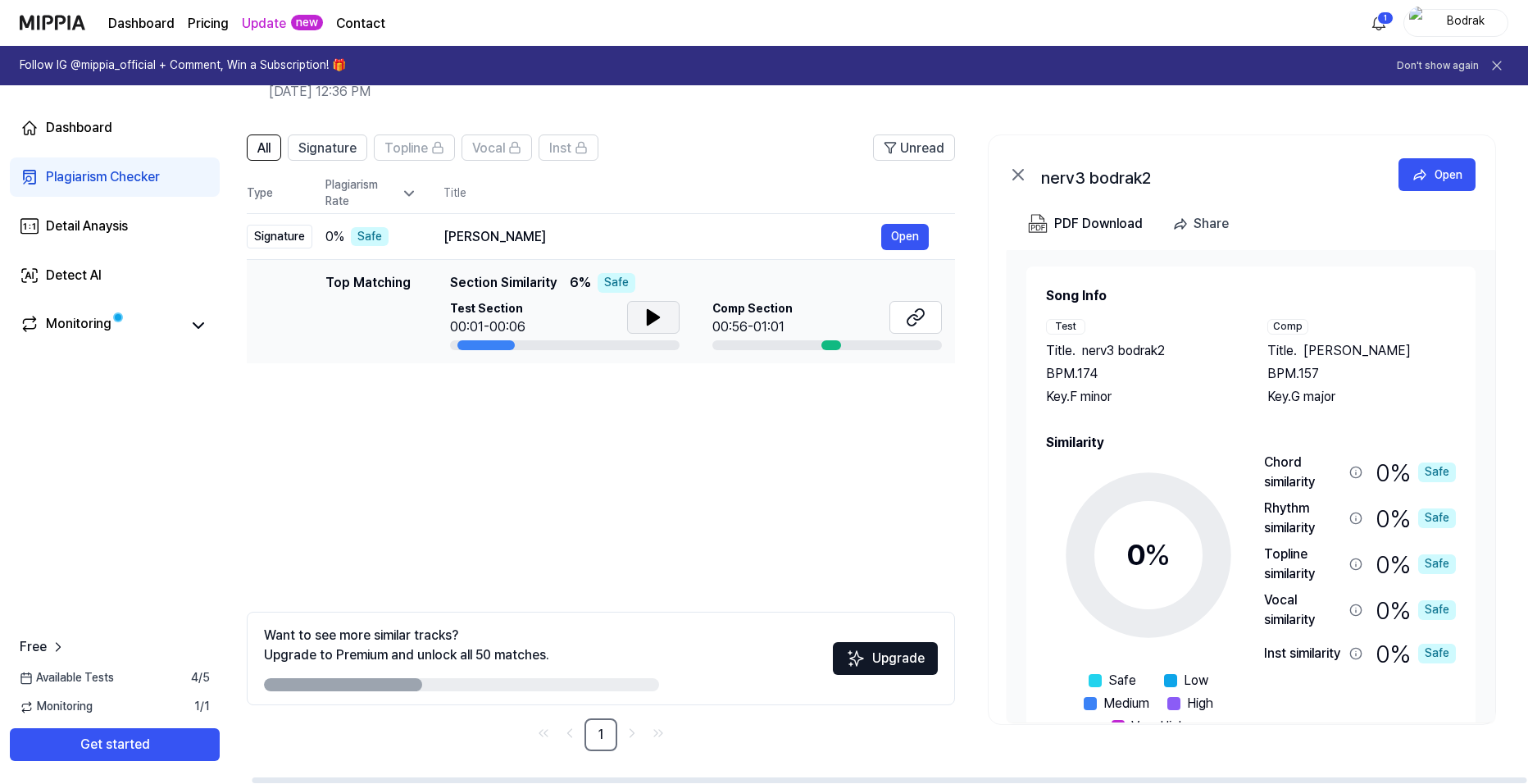
scroll to position [0, 23]
drag, startPoint x: 1387, startPoint y: 367, endPoint x: 1310, endPoint y: 360, distance: 77.3
click at [1310, 360] on span "Yannava Maitthan Navaneetham" at bounding box center [1357, 351] width 107 height 20
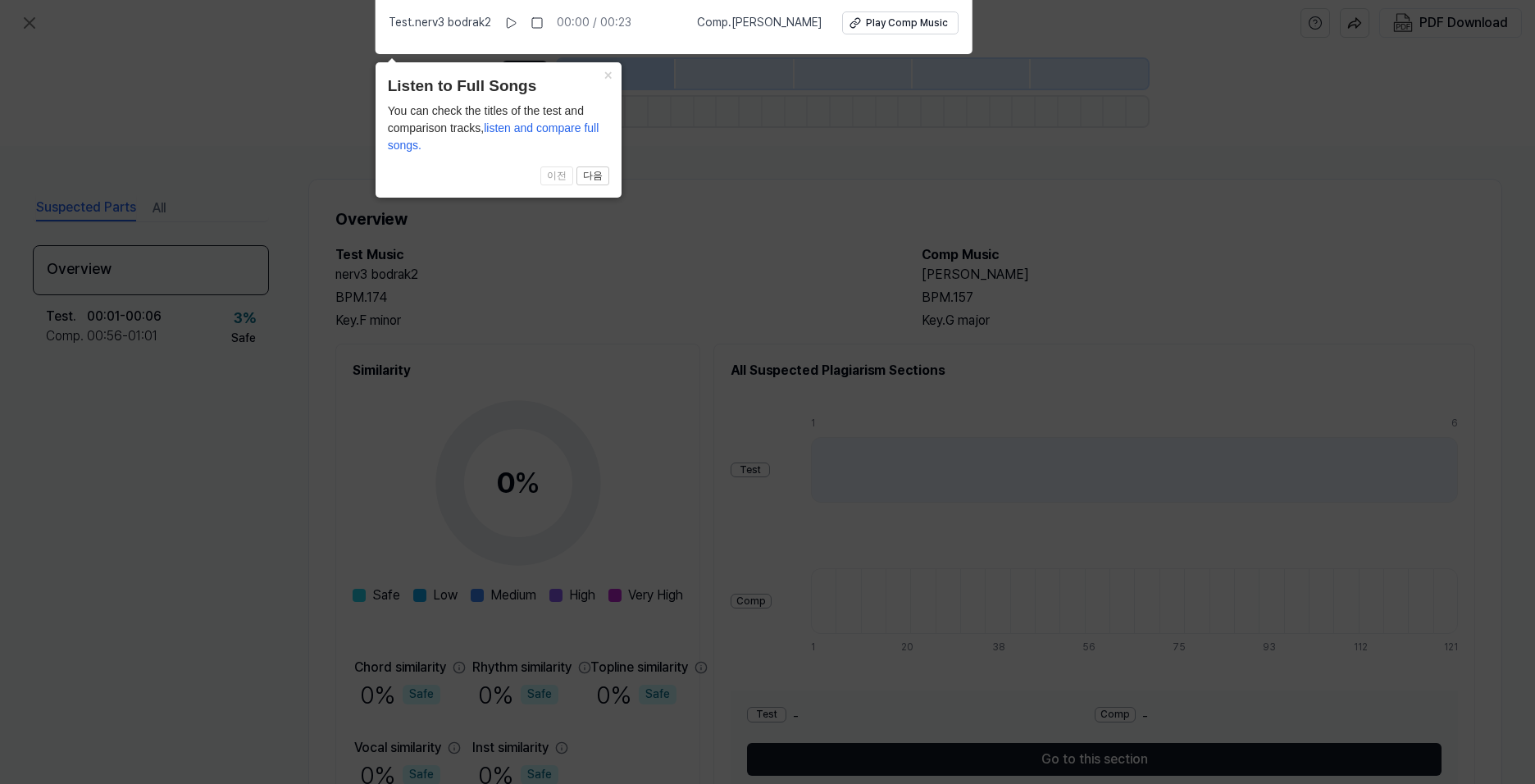
click at [712, 183] on icon at bounding box center [767, 388] width 1535 height 792
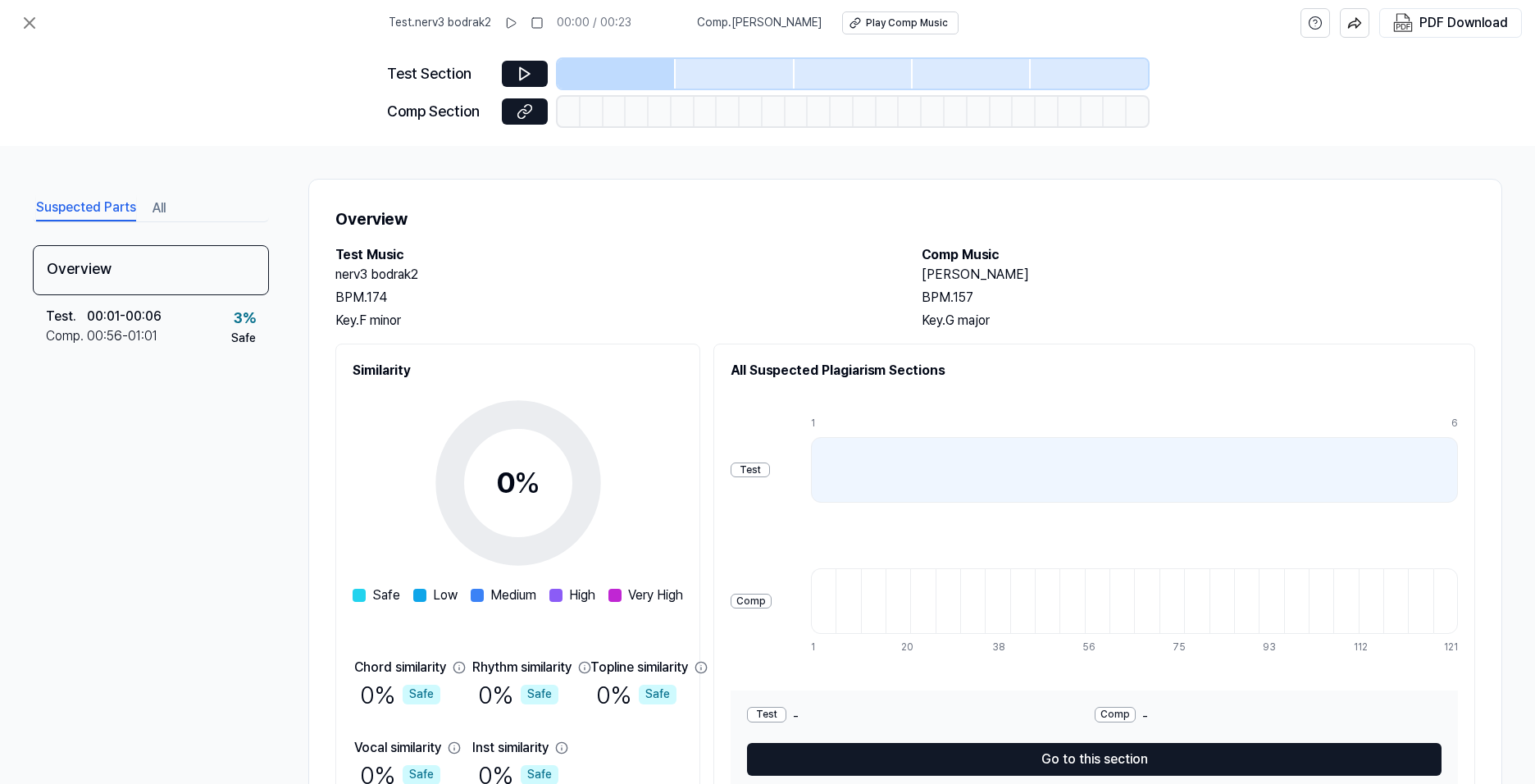
drag, startPoint x: 1118, startPoint y: 272, endPoint x: 916, endPoint y: 282, distance: 202.2
click at [916, 282] on div "Test Music nerv3 bodrak2 BPM. 174 Key. F minor Comp Music Yannava Maitthan Nava…" at bounding box center [905, 287] width 1139 height 85
copy h2 "Yannava Maitthan Navaneetham"
click at [883, 277] on h2 "nerv3 bodrak2" at bounding box center [612, 275] width 553 height 20
click at [527, 73] on icon at bounding box center [524, 73] width 16 height 16
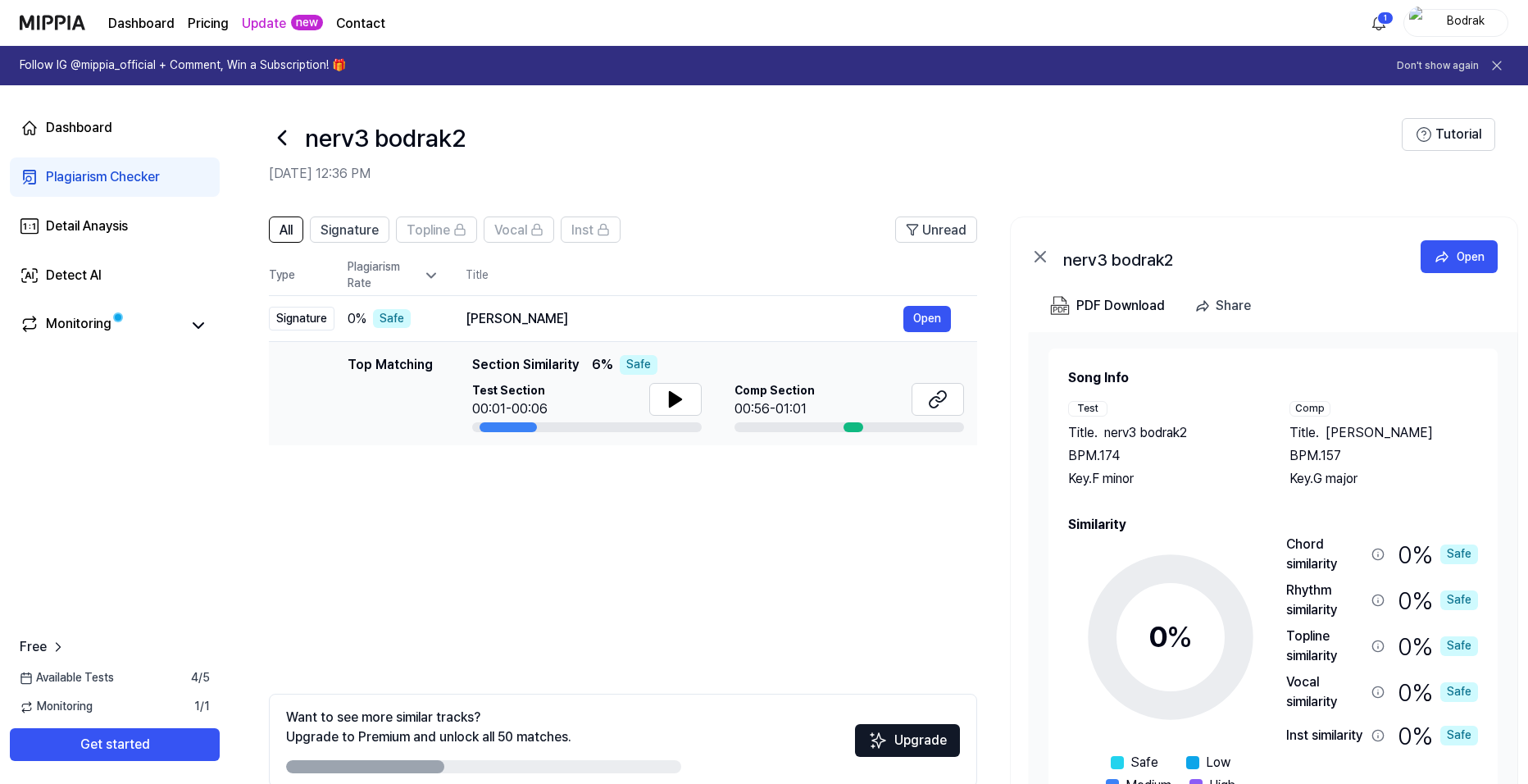
click at [1501, 64] on icon at bounding box center [1497, 65] width 16 height 16
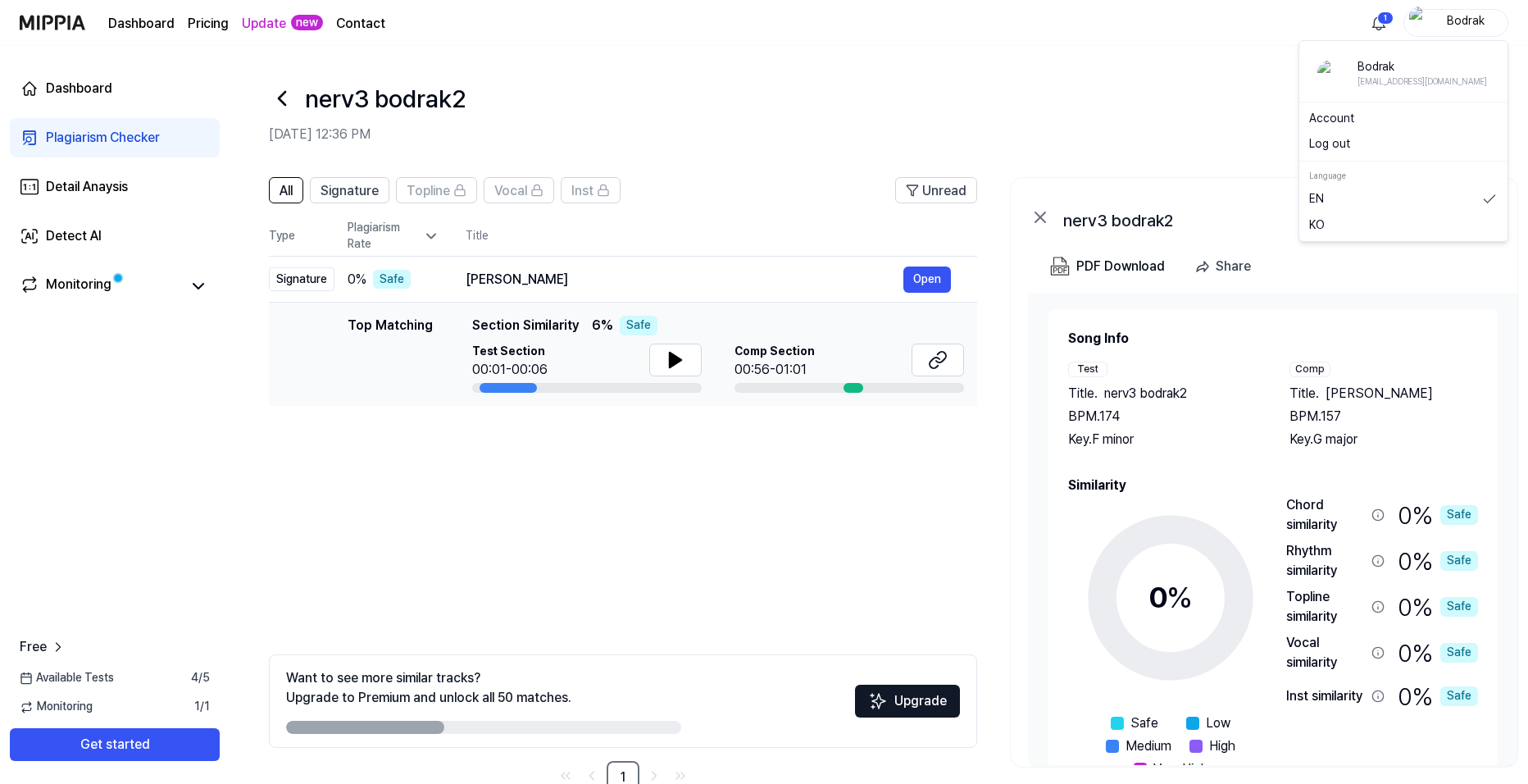
click at [1479, 17] on div "Bodrak" at bounding box center [1465, 22] width 64 height 18
click at [823, 98] on div "nerv3 bodrak2" at bounding box center [835, 98] width 1133 height 39
click at [120, 128] on div "Plagiarism Checker" at bounding box center [102, 138] width 114 height 20
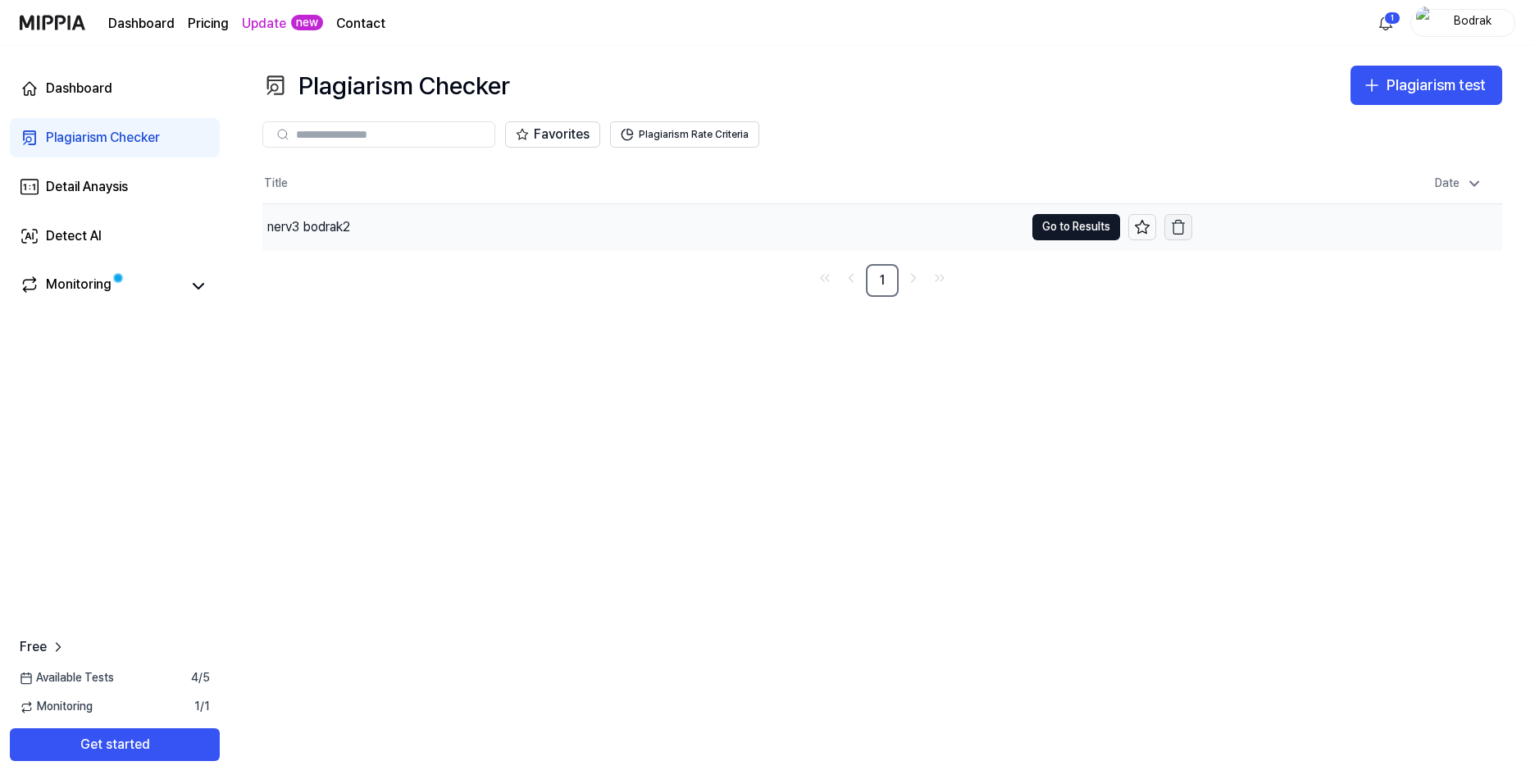
click at [1176, 230] on icon "button" at bounding box center [1178, 227] width 16 height 16
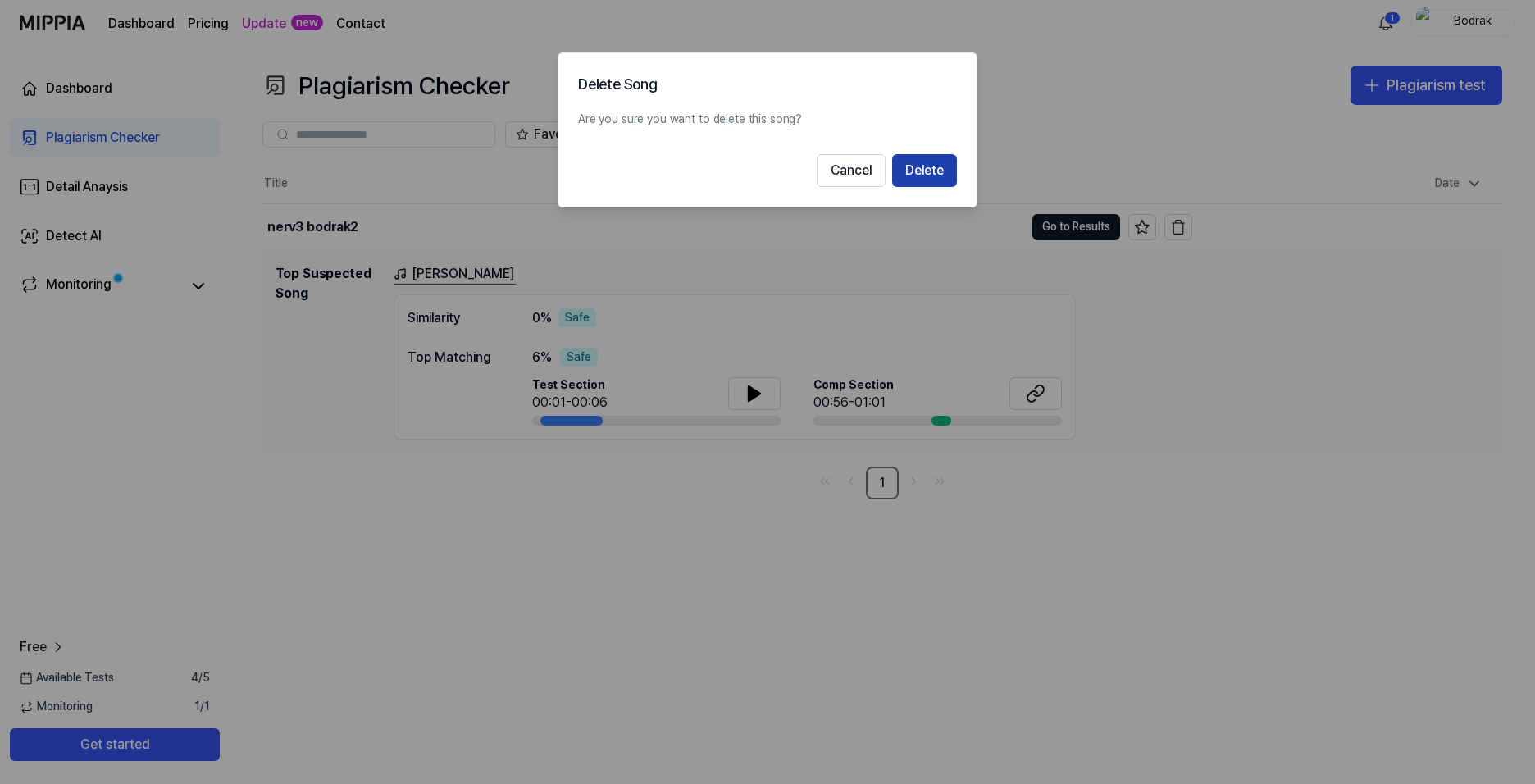
click at [938, 173] on button "Delete" at bounding box center [925, 170] width 64 height 33
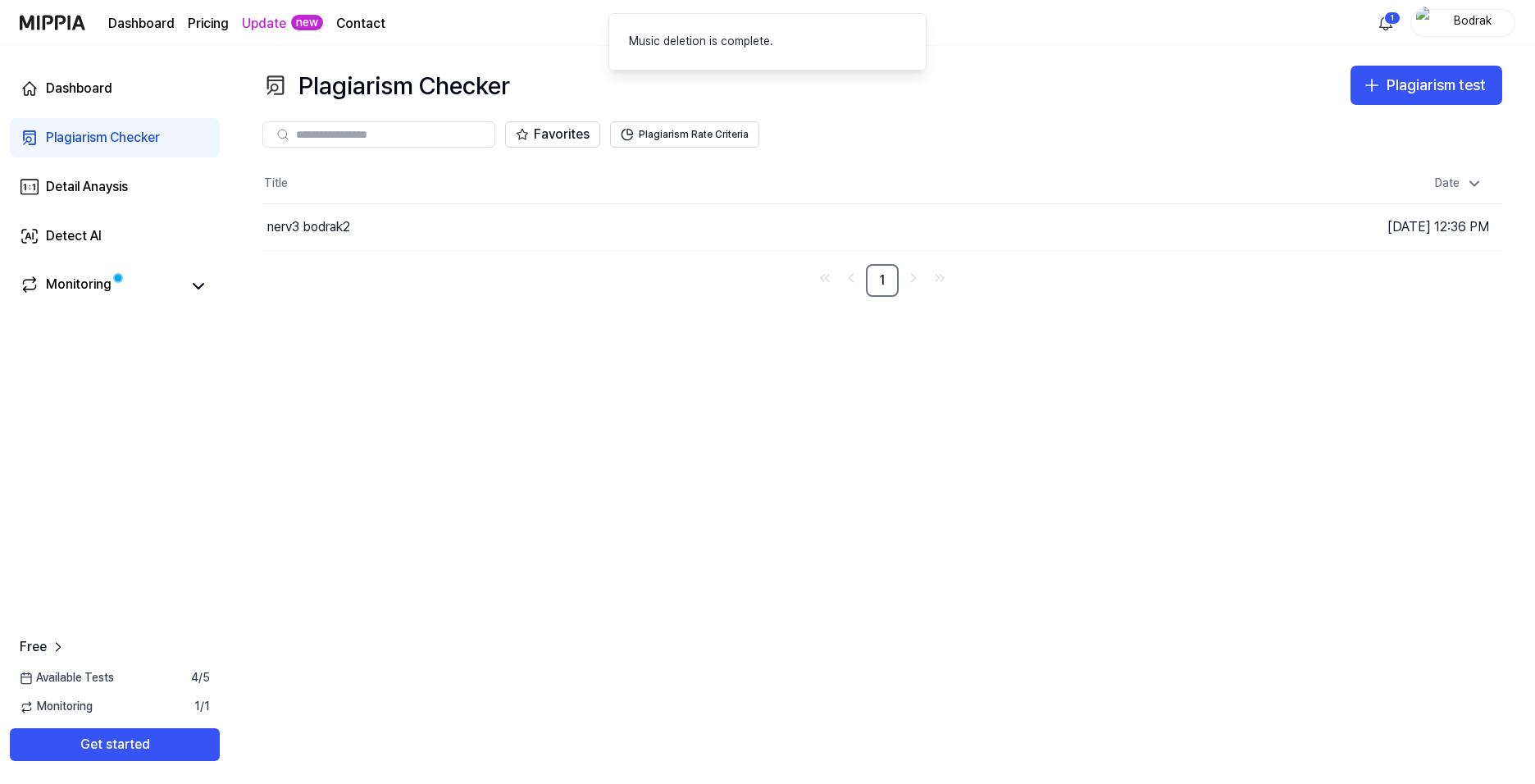
click at [1107, 435] on div "Plagiarism Checker Plagiarism test Plagiarism Checker Detail Analysis Detect AI…" at bounding box center [882, 414] width 1305 height 737
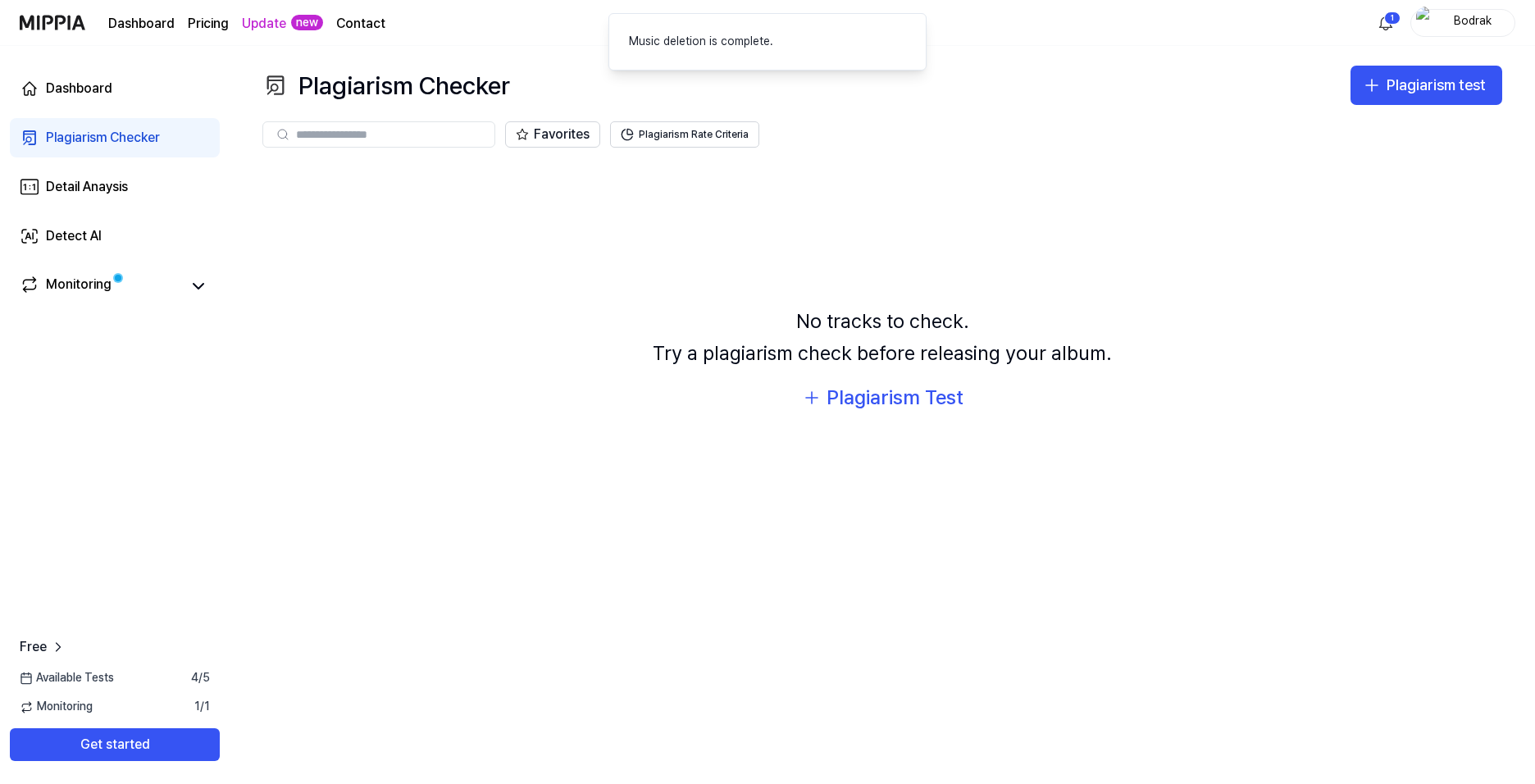
click at [1464, 23] on div "Bodrak" at bounding box center [1471, 22] width 64 height 18
click at [1399, 60] on div "Bodrak" at bounding box center [1428, 67] width 130 height 16
click at [1454, 21] on div "Bodrak" at bounding box center [1471, 22] width 64 height 18
click at [1341, 142] on button "Log out" at bounding box center [1410, 144] width 189 height 16
